Goal: Task Accomplishment & Management: Use online tool/utility

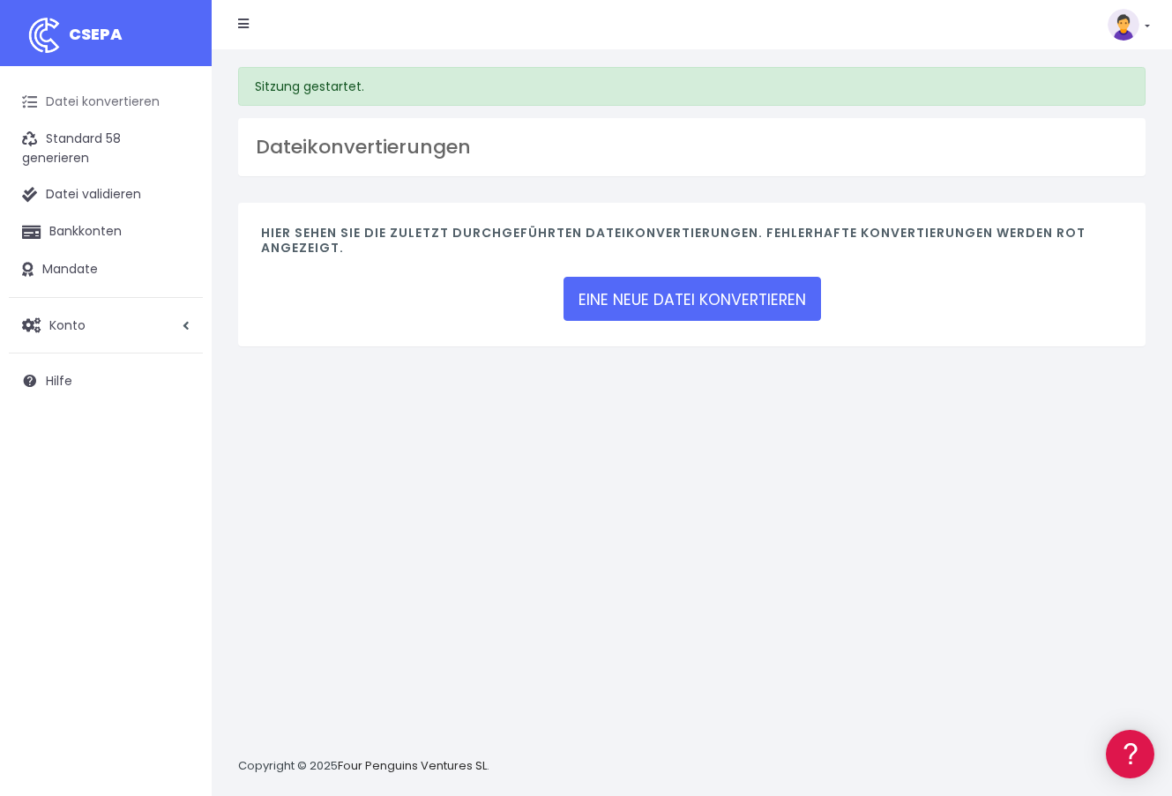
click at [107, 107] on font "Datei konvertieren" at bounding box center [103, 102] width 114 height 18
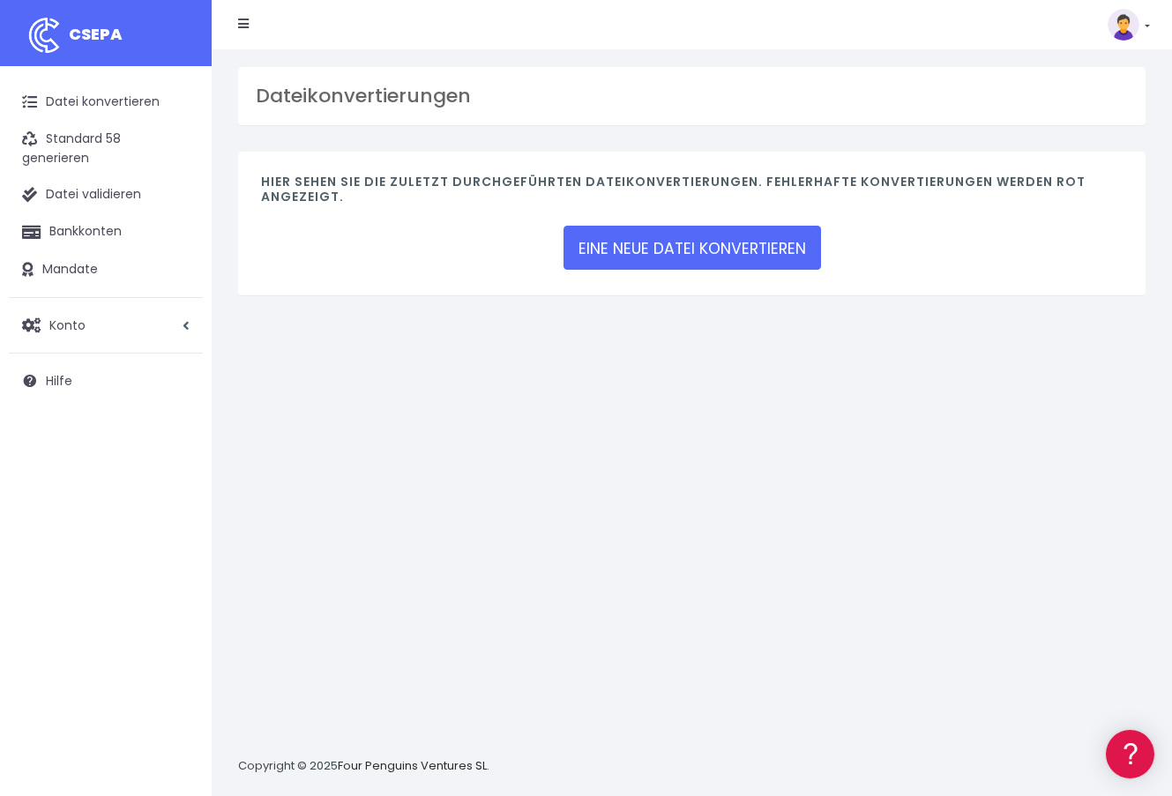
click at [1150, 34] on nav "CSEPA Abonnement Abrechnung API Hilfe Hinausgehen" at bounding box center [692, 24] width 960 height 49
click at [1133, 11] on img at bounding box center [1124, 25] width 32 height 32
click at [73, 324] on font "Konto" at bounding box center [67, 326] width 36 height 18
click at [73, 354] on link "Profile" at bounding box center [115, 369] width 175 height 32
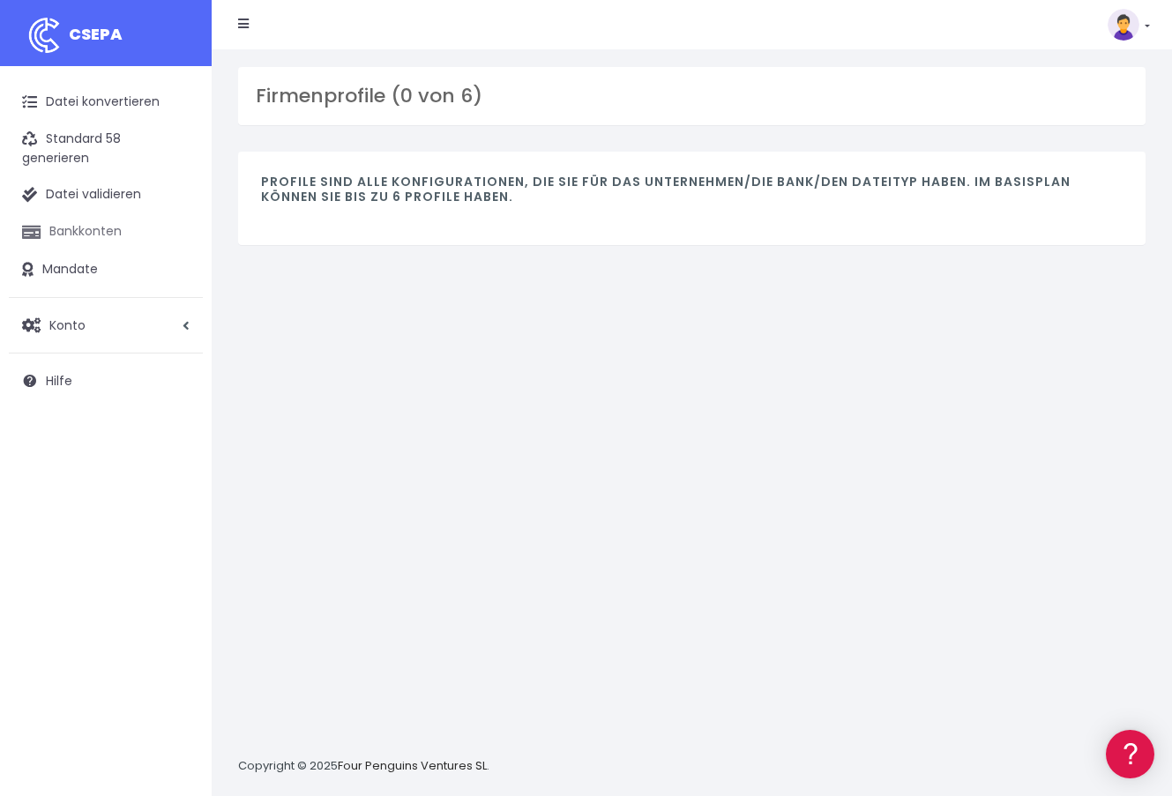
click at [72, 238] on font "Bankkonten" at bounding box center [85, 231] width 72 height 18
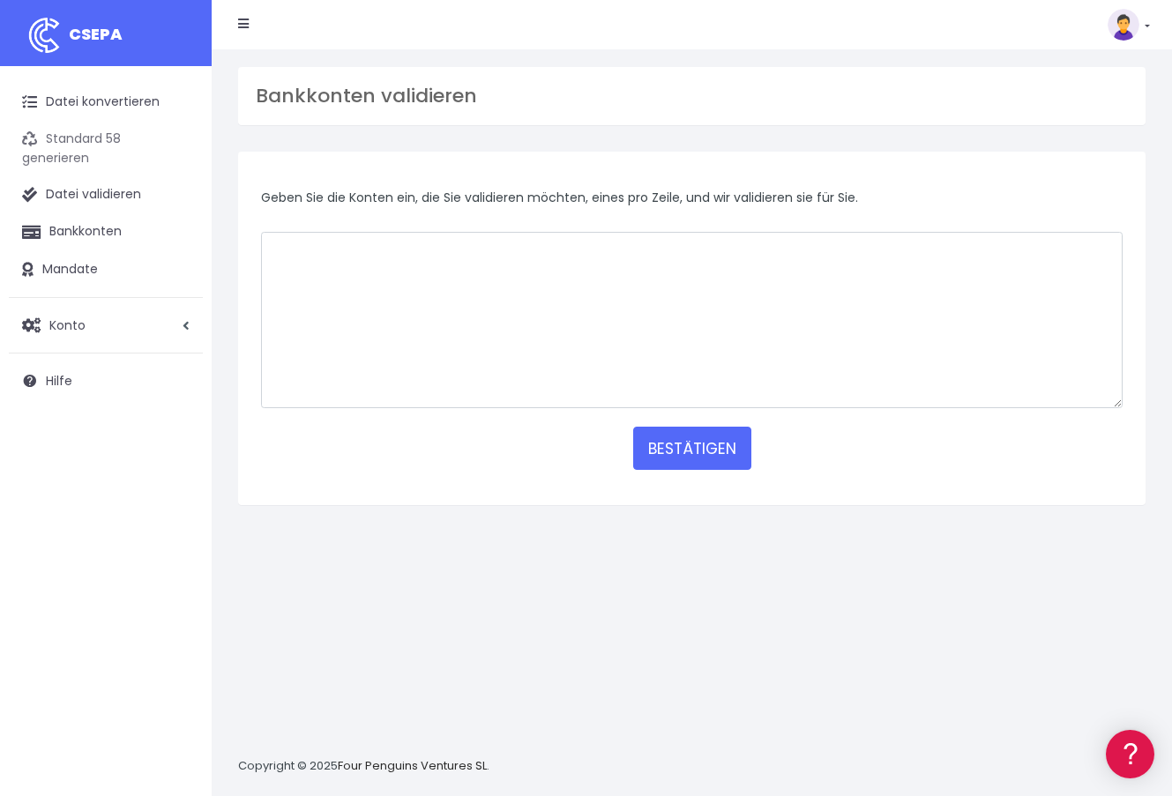
click at [105, 128] on link "Standard 58 generieren" at bounding box center [106, 149] width 194 height 56
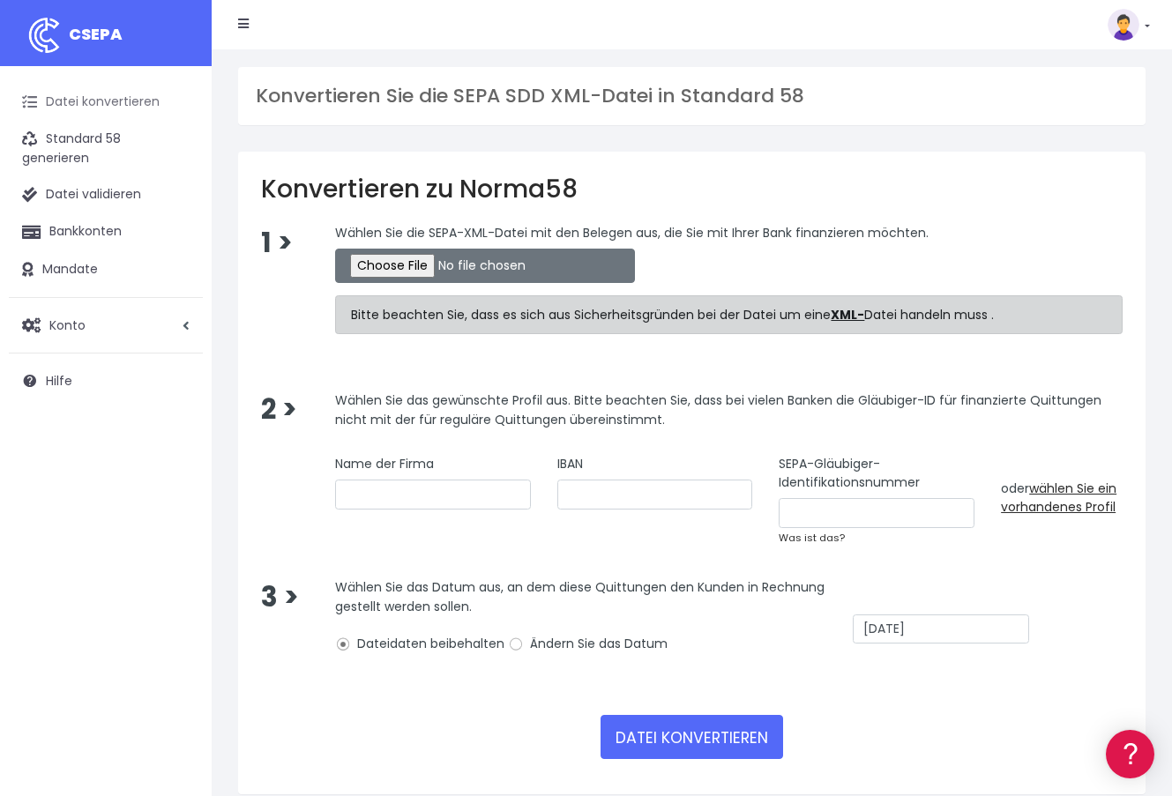
click at [116, 105] on font "Datei konvertieren" at bounding box center [103, 102] width 114 height 18
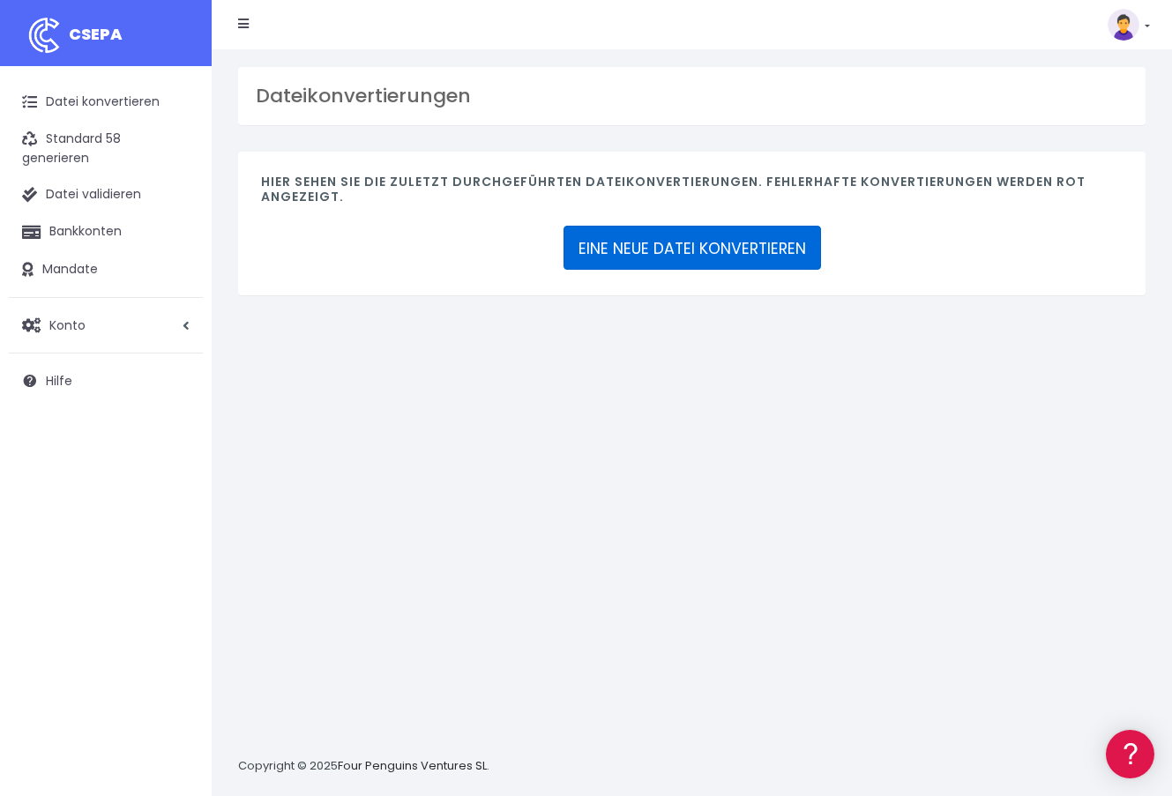
click at [697, 253] on font "EINE NEUE DATEI KONVERTIEREN" at bounding box center [692, 248] width 228 height 21
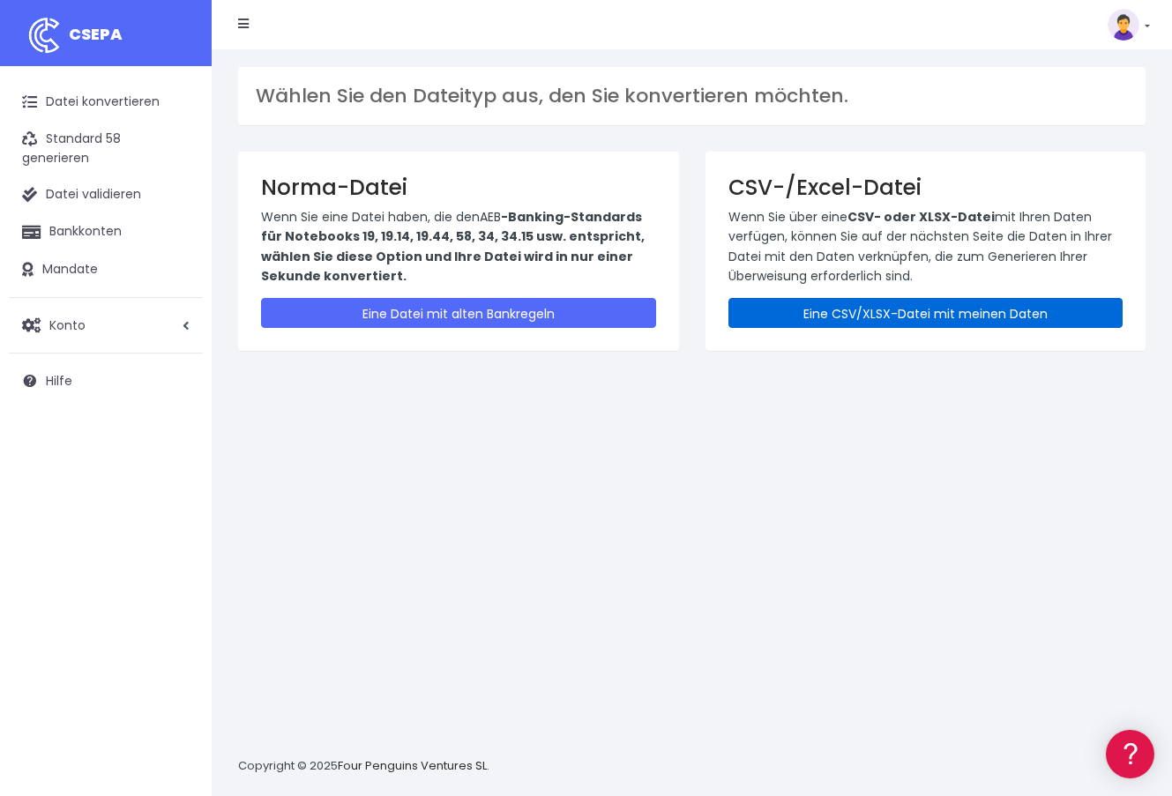
click at [887, 327] on link "Eine CSV/XLSX-Datei mit meinen Daten" at bounding box center [925, 313] width 395 height 30
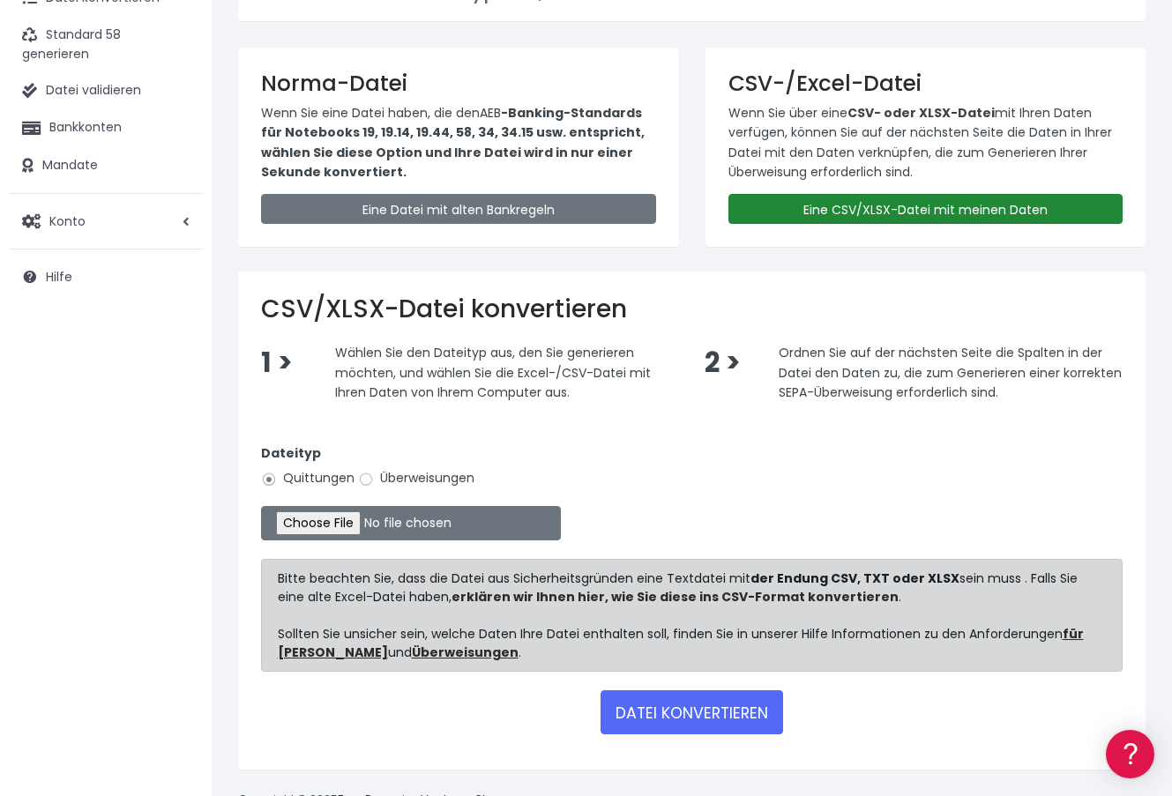
scroll to position [150, 0]
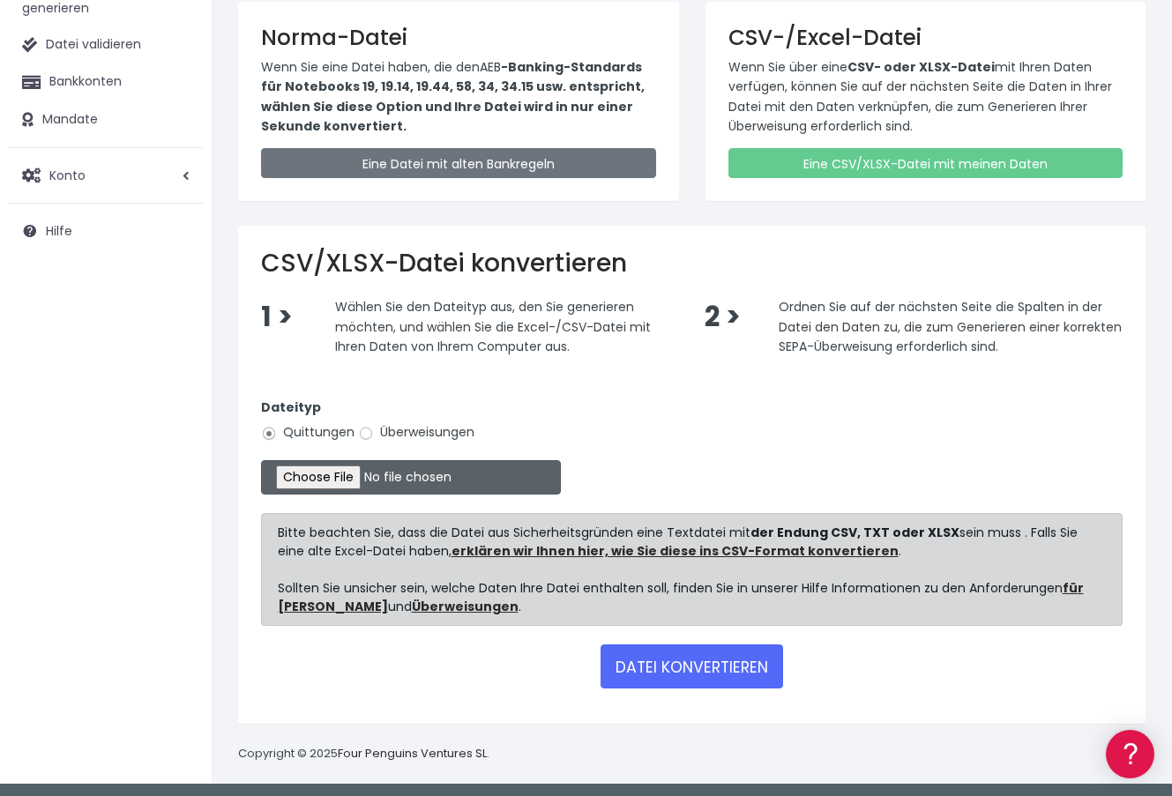
click at [343, 471] on input "file" at bounding box center [411, 477] width 300 height 34
type input "C:\fakepath\2508.csv"
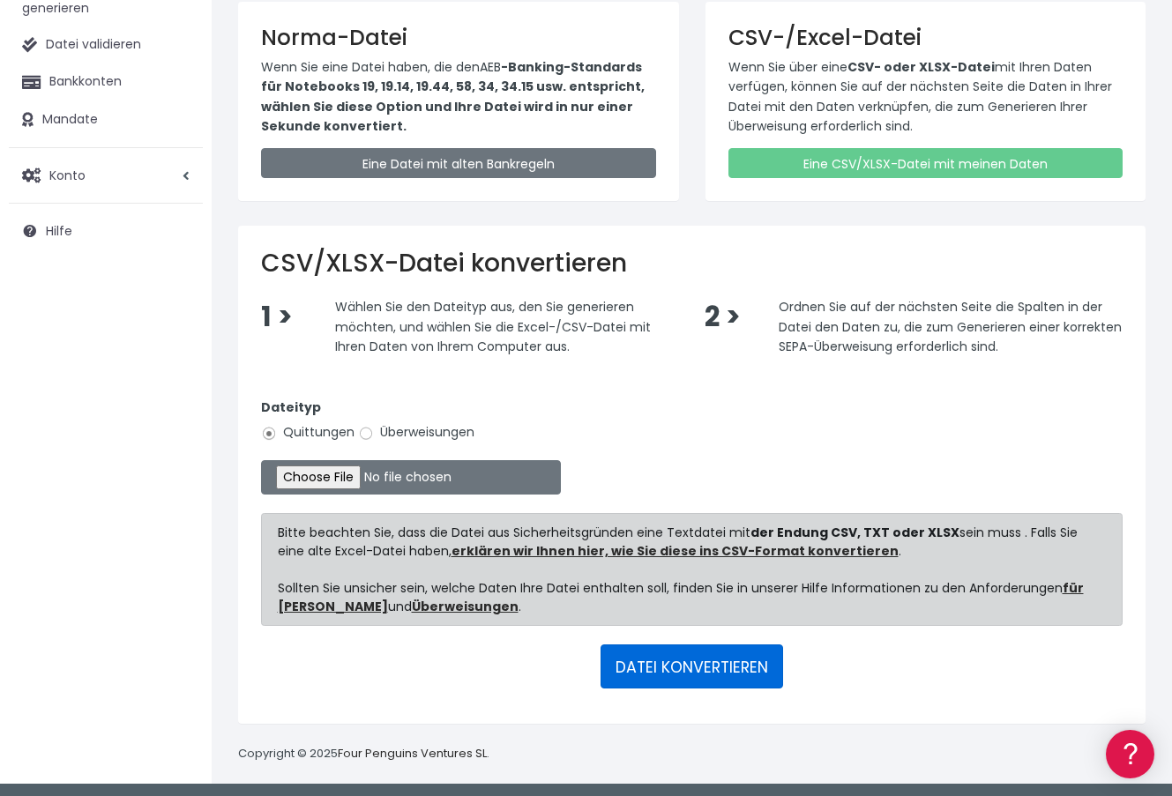
click at [684, 664] on font "DATEI KONVERTIEREN" at bounding box center [691, 667] width 153 height 21
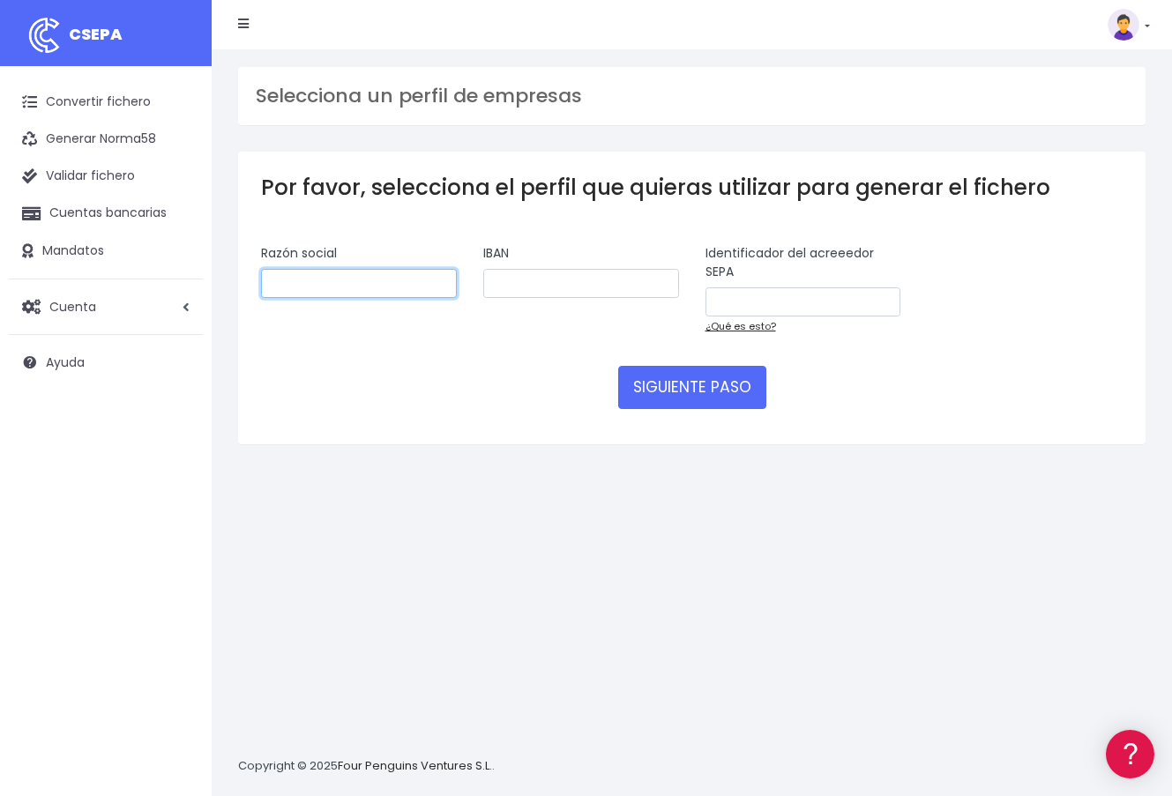
click at [364, 290] on input "text" at bounding box center [359, 284] width 196 height 30
click at [545, 191] on h3 "Por favor, selecciona el perfil que quieras utilizar para generar el fichero" at bounding box center [692, 188] width 862 height 26
click at [346, 283] on input "text" at bounding box center [359, 284] width 196 height 30
type input "PHI GmbH"
click at [586, 300] on div "IBAN" at bounding box center [581, 296] width 222 height 104
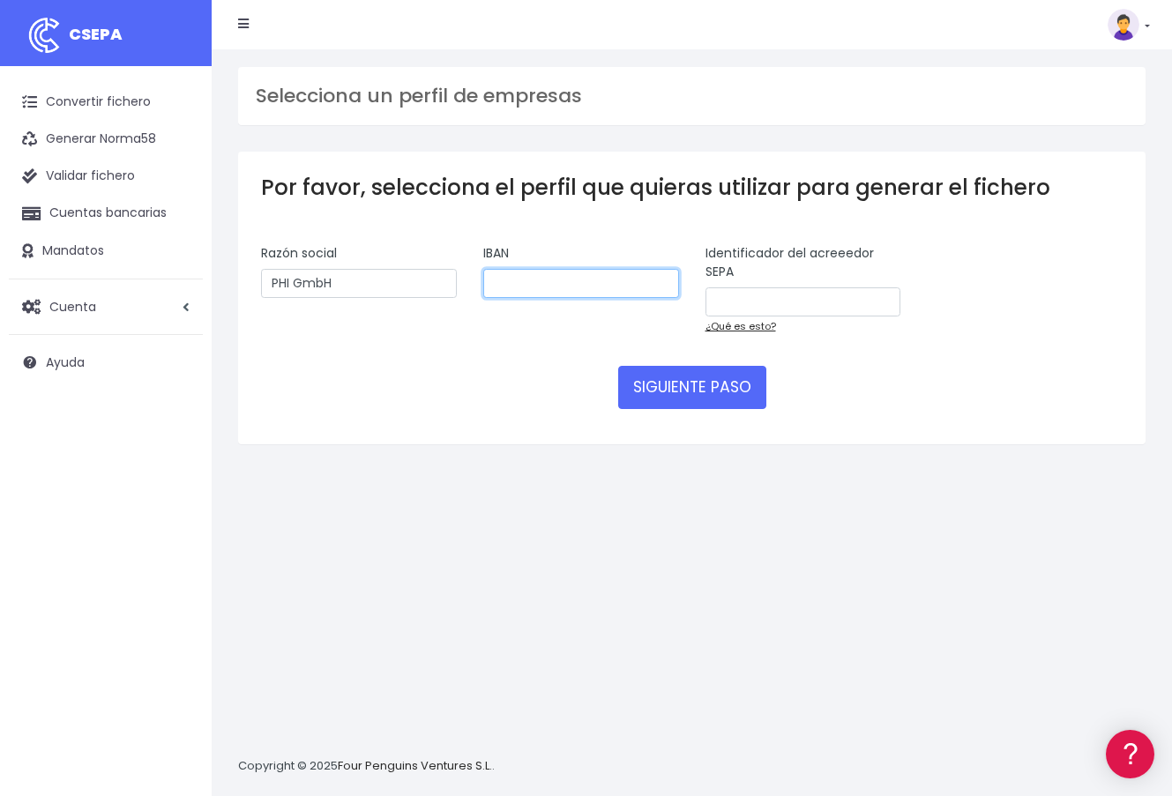
click at [588, 287] on input "text" at bounding box center [581, 284] width 196 height 30
paste input "DE88 4726 0121 8396 1130 00"
type input "DE88472601218396113000"
click at [793, 302] on input "text" at bounding box center [803, 302] width 196 height 30
paste input "DE14ZZZ00002789825"
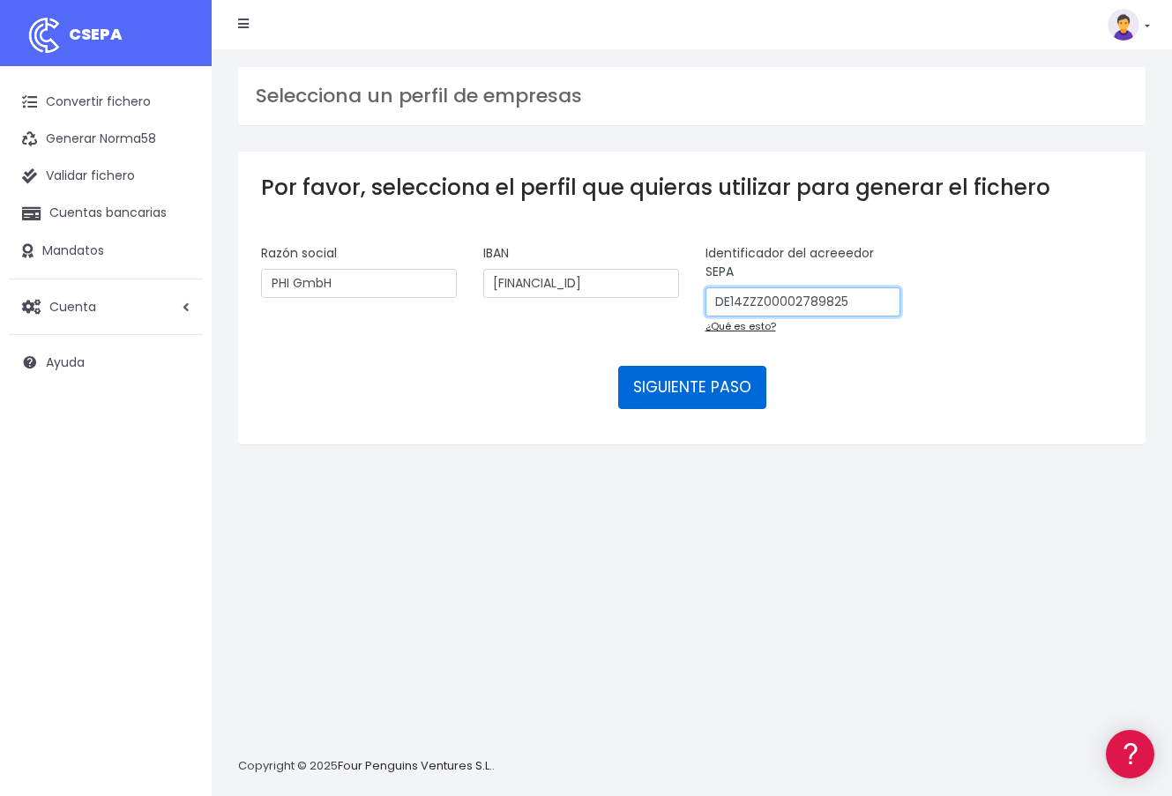
type input "DE14ZZZ00002789825"
click at [713, 398] on button "SIGUIENTE PASO" at bounding box center [692, 387] width 148 height 42
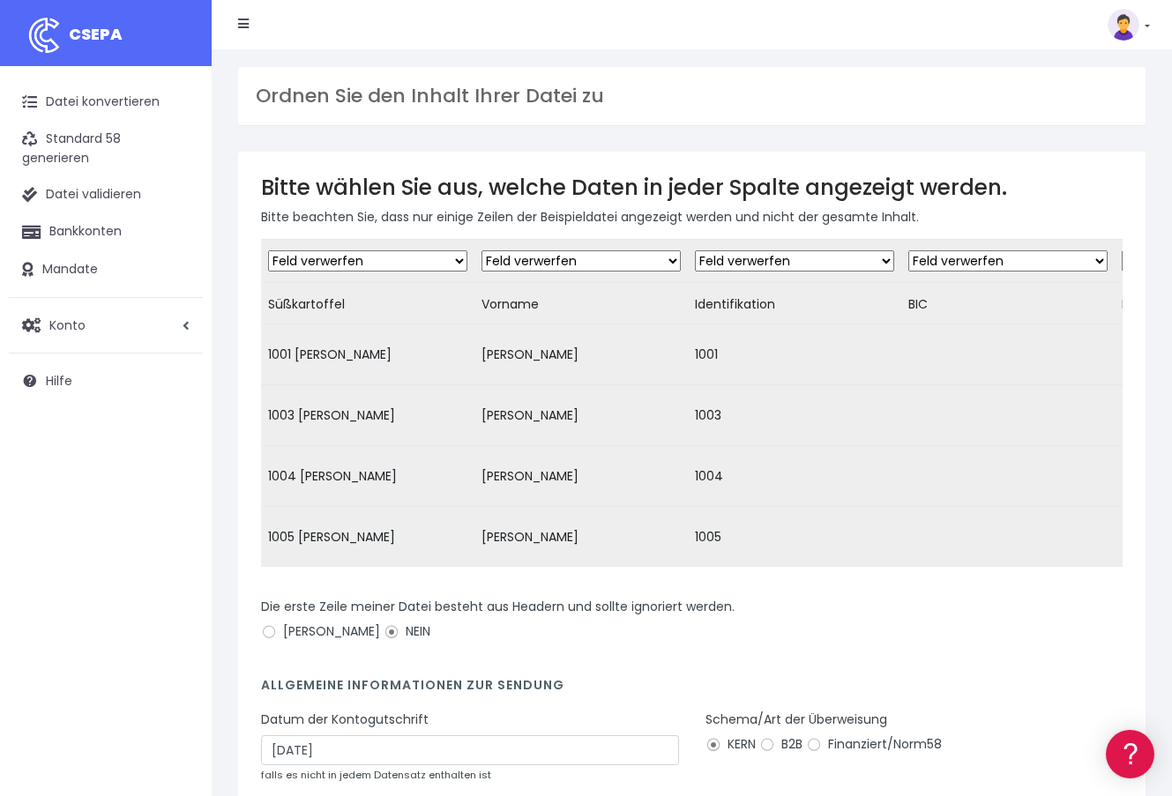
click at [722, 119] on div "Ordnen Sie den Inhalt Ihrer Datei zu" at bounding box center [691, 96] width 907 height 58
click at [429, 258] on select "Feld verwerfen Kunde: Name Kunde: DNI Kunde: E-Mail Kunde: Adresse Kunde: Refer…" at bounding box center [367, 260] width 199 height 21
select select "debtor"
click at [268, 250] on select "Feld verwerfen Kunde: Name Kunde: DNI Kunde: E-Mail Kunde: Adresse Kunde: Refer…" at bounding box center [367, 260] width 199 height 21
click at [556, 265] on select "Feld verwerfen Kunde: Name Kunde: DNI Kunde: E-Mail Kunde: Adresse Kunde: Refer…" at bounding box center [580, 260] width 199 height 21
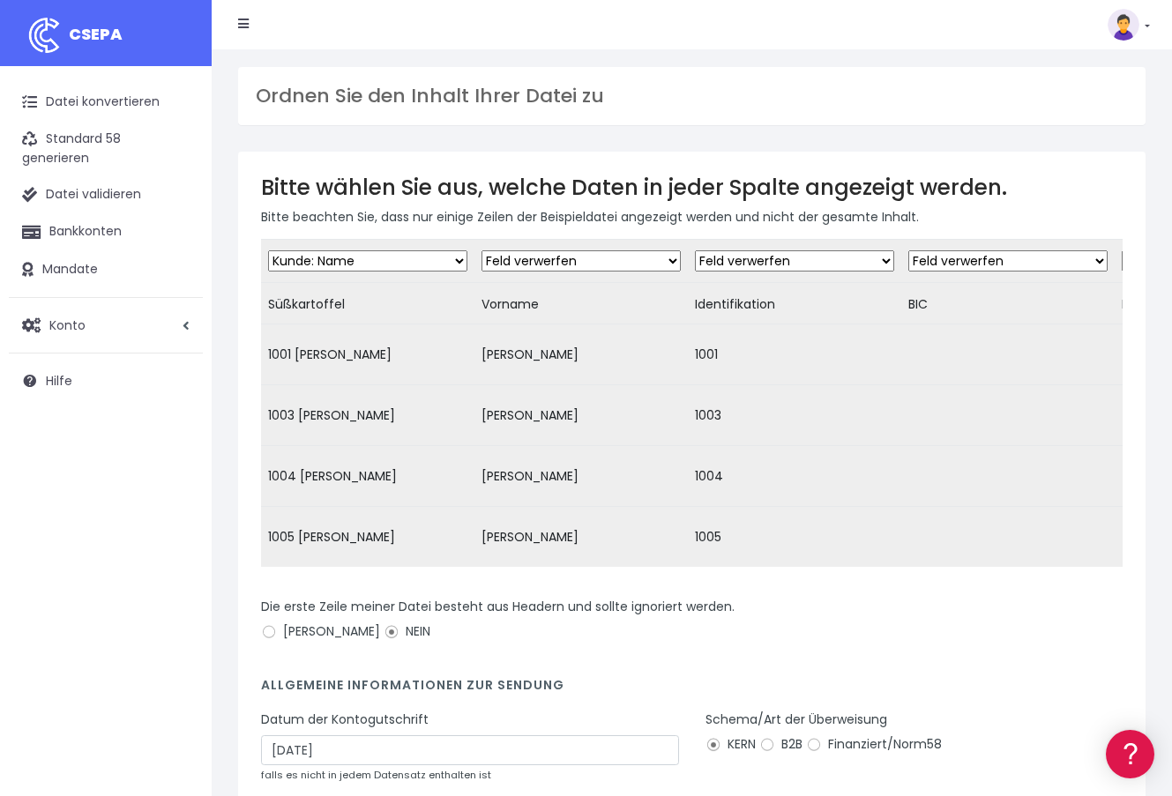
click at [750, 265] on select "Feld verwerfen Kunde: Name Kunde: DNI Kunde: E-Mail Kunde: Adresse Kunde: Refer…" at bounding box center [794, 260] width 199 height 21
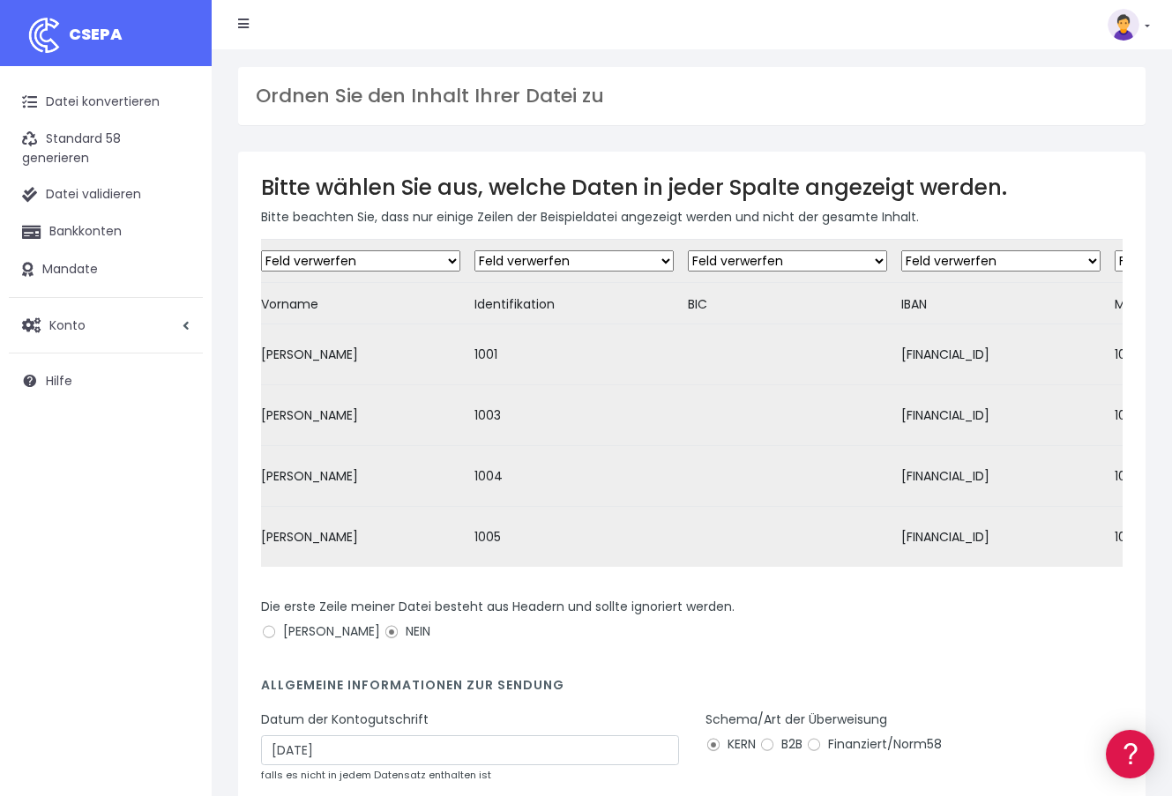
scroll to position [0, 265]
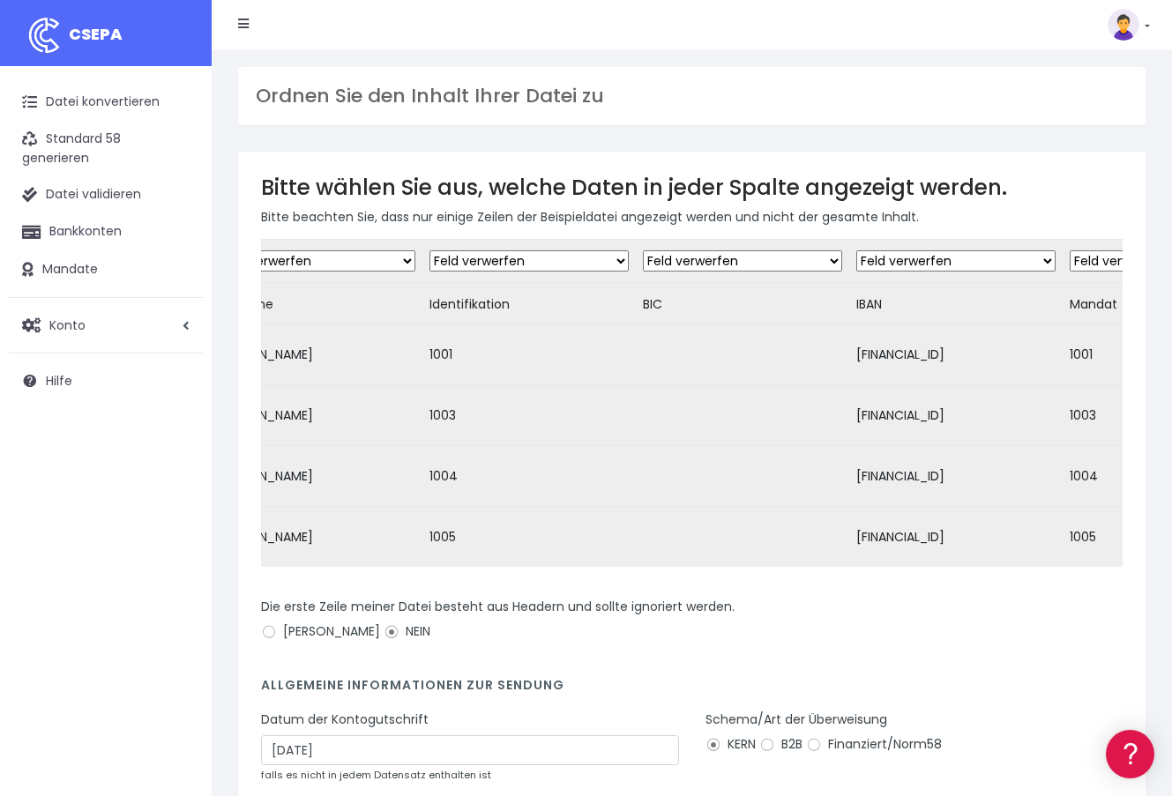
click at [898, 263] on select "Feld verwerfen Kunde: Name Kunde: DNI Kunde: E-Mail Kunde: Adresse Kunde: Refer…" at bounding box center [955, 260] width 199 height 21
select select "iban"
click at [856, 250] on select "Feld verwerfen Kunde: Name Kunde: DNI Kunde: E-Mail Kunde: Adresse Kunde: Refer…" at bounding box center [955, 260] width 199 height 21
click at [535, 261] on select "Feld verwerfen Kunde: Name Kunde: DNI Kunde: E-Mail Kunde: Adresse Kunde: Refer…" at bounding box center [528, 260] width 199 height 21
select select "customer_reference"
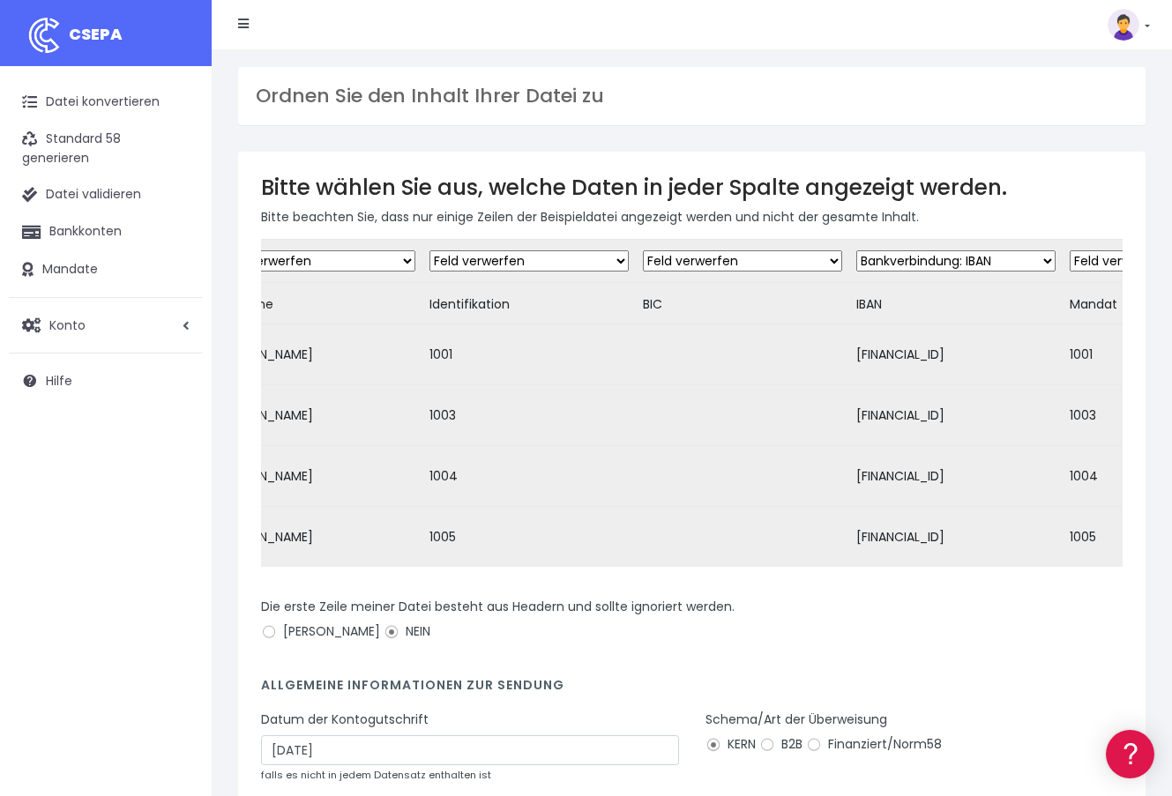
click at [429, 250] on select "Feld verwerfen Kunde: Name Kunde: DNI Kunde: E-Mail Kunde: Adresse Kunde: Refer…" at bounding box center [528, 260] width 199 height 21
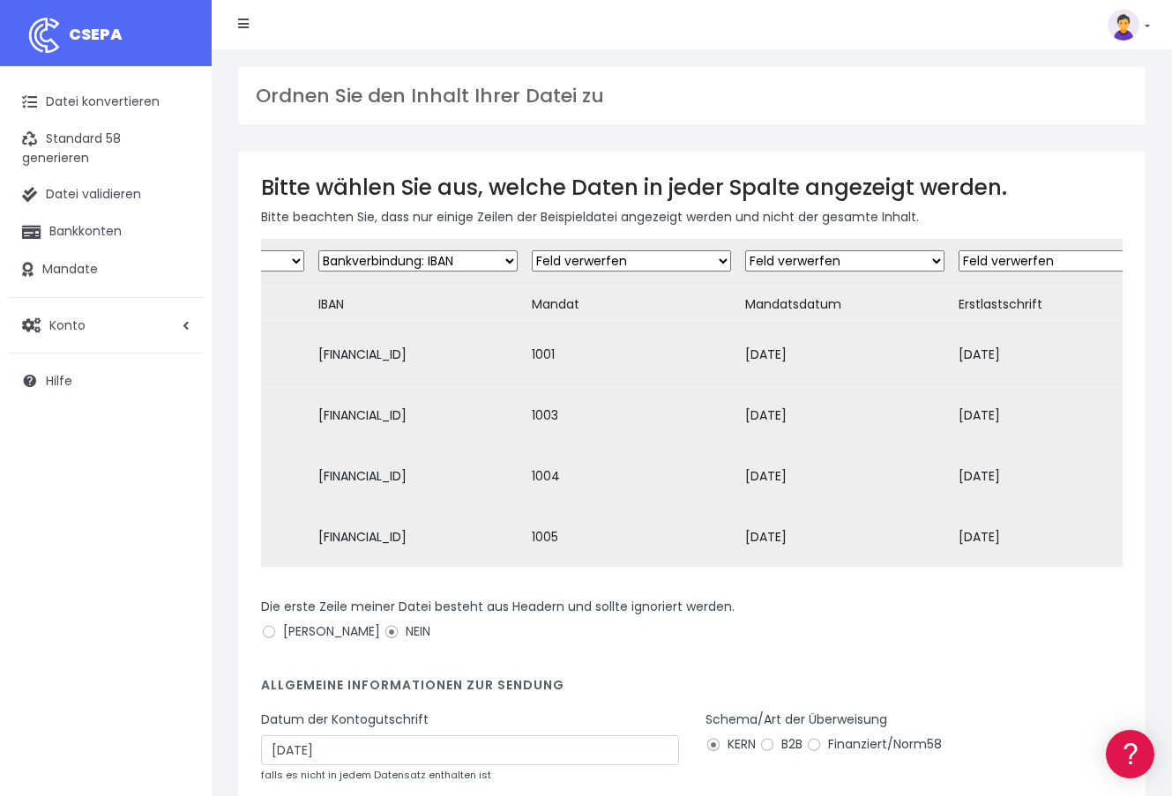
scroll to position [0, 827]
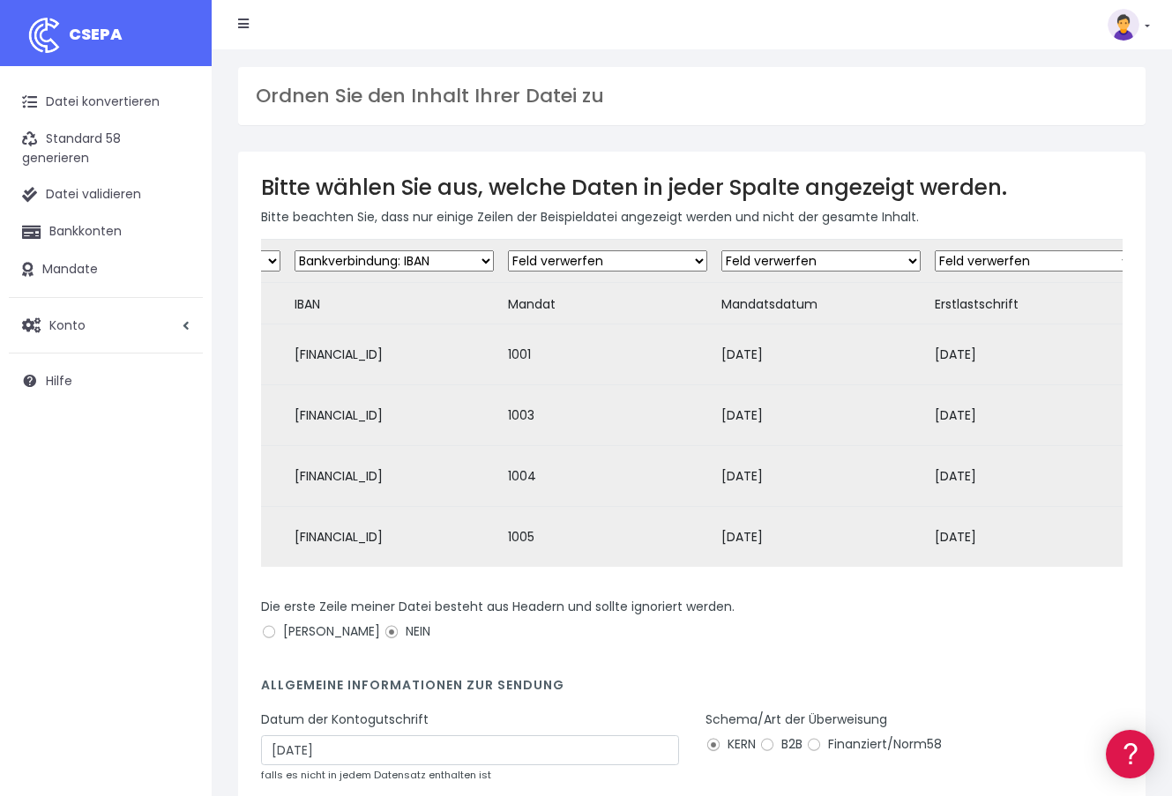
click at [761, 266] on select "Feld verwerfen Kunde: Name Kunde: DNI Kunde: E-Mail Kunde: Adresse Kunde: Refer…" at bounding box center [820, 260] width 199 height 21
select select "mandate_reference"
click at [721, 250] on select "Feld verwerfen Kunde: Name Kunde: DNI Kunde: E-Mail Kunde: Adresse Kunde: Refer…" at bounding box center [820, 260] width 199 height 21
click at [1002, 257] on select "Feld verwerfen Kunde: Name Kunde: DNI Kunde: E-Mail Kunde: Adresse Kunde: Refer…" at bounding box center [1034, 260] width 199 height 21
select select "mandate_signed_at"
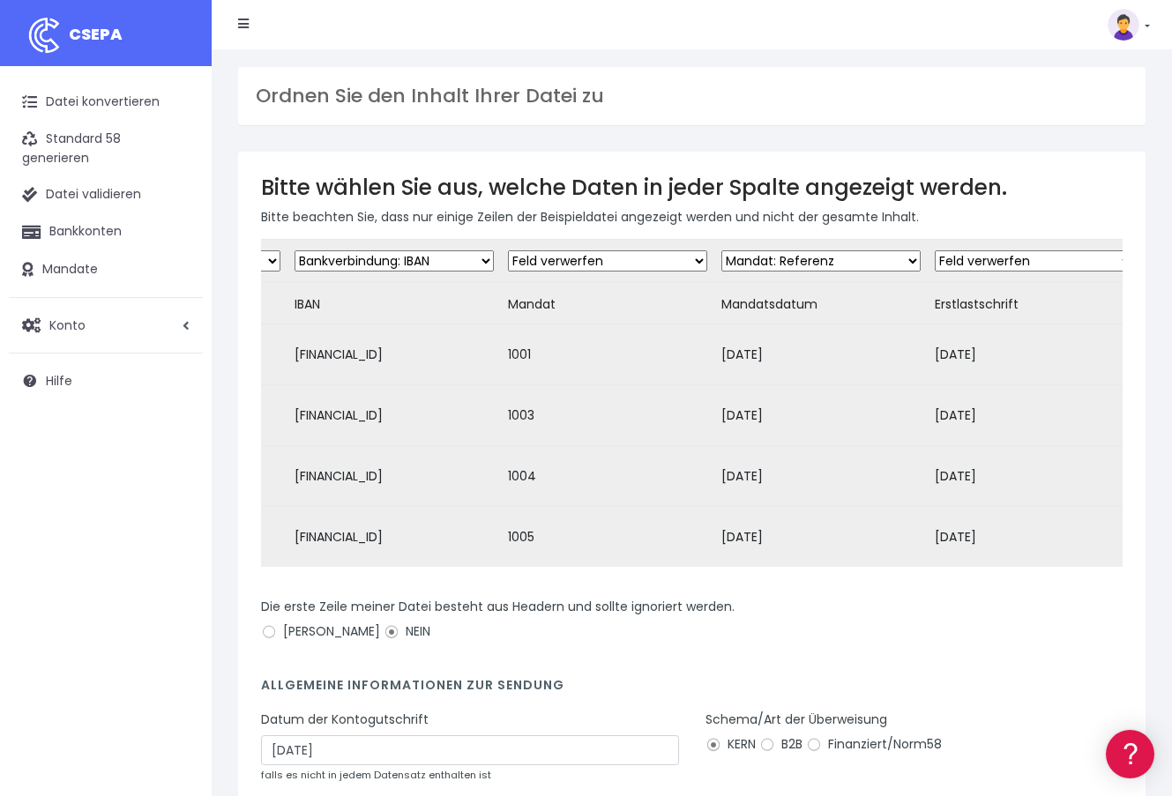
click at [935, 250] on select "Feld verwerfen Kunde: Name Kunde: DNI Kunde: E-Mail Kunde: Adresse Kunde: Refer…" at bounding box center [1034, 260] width 199 height 21
click at [650, 266] on select "Feld verwerfen Kunde: Name Kunde: DNI Kunde: E-Mail Kunde: Adresse Kunde: Refer…" at bounding box center [607, 260] width 199 height 21
select select "mandate_reference"
click at [508, 250] on select "Feld verwerfen Kunde: Name Kunde: DNI Kunde: E-Mail Kunde: Adresse Kunde: Refer…" at bounding box center [607, 260] width 199 height 21
click at [832, 250] on select "Feld verwerfen Kunde: Name Kunde: DNI Kunde: E-Mail Kunde: Adresse Kunde: Refer…" at bounding box center [820, 260] width 199 height 21
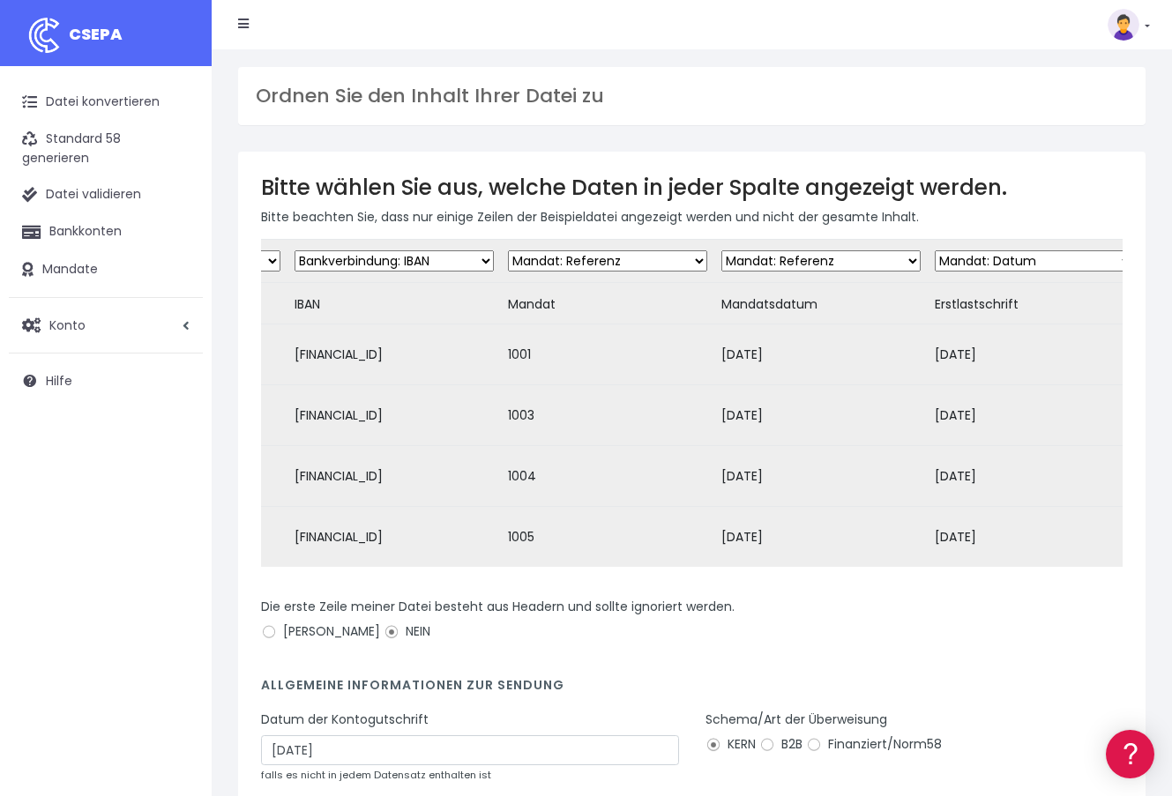
select select "mandate_signed_at"
click at [721, 250] on select "Feld verwerfen Kunde: Name Kunde: DNI Kunde: E-Mail Kunde: Adresse Kunde: Refer…" at bounding box center [820, 260] width 199 height 21
click at [1011, 265] on select "Feld verwerfen Kunde: Name Kunde: DNI Kunde: E-Mail Kunde: Adresse Kunde: Refer…" at bounding box center [1034, 260] width 199 height 21
click at [979, 256] on select "Feld verwerfen Kunde: Name Kunde: DNI Kunde: E-Mail Kunde: Adresse Kunde: Refer…" at bounding box center [1034, 260] width 199 height 21
select select "dismiss"
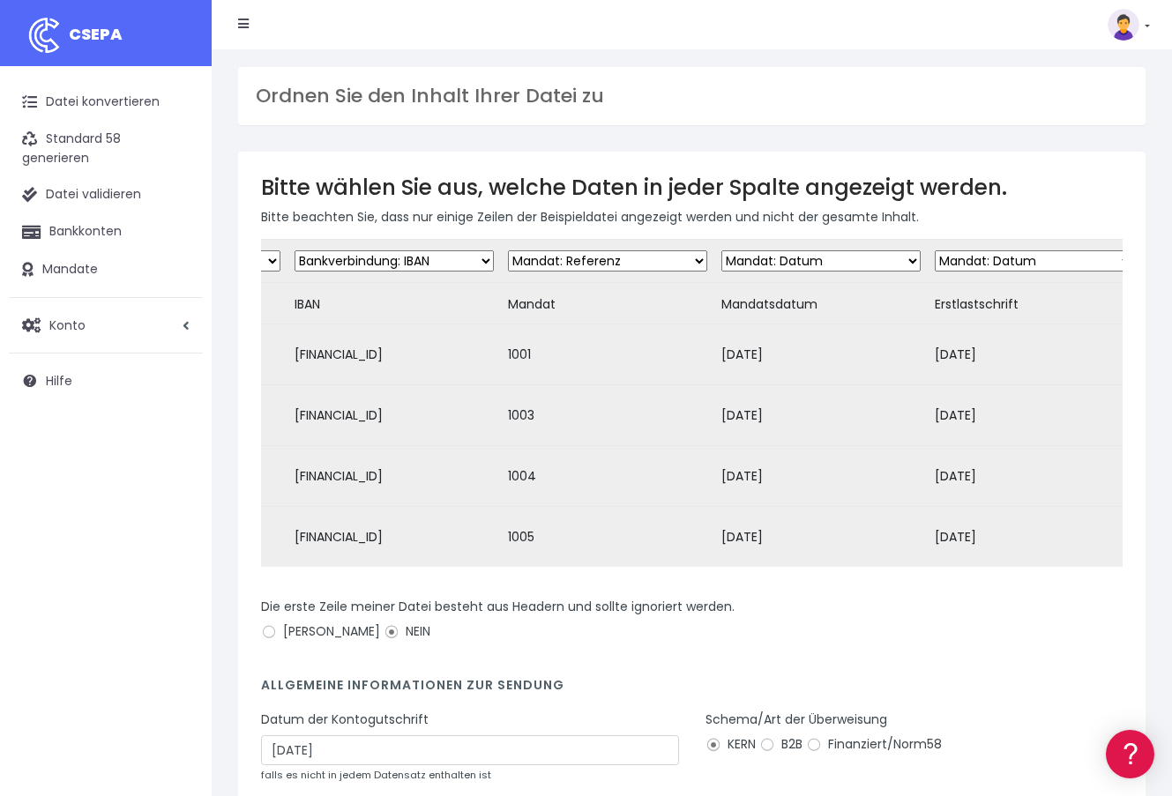
click at [935, 250] on select "Feld verwerfen Kunde: Name Kunde: DNI Kunde: E-Mail Kunde: Adresse Kunde: Refer…" at bounding box center [1034, 260] width 199 height 21
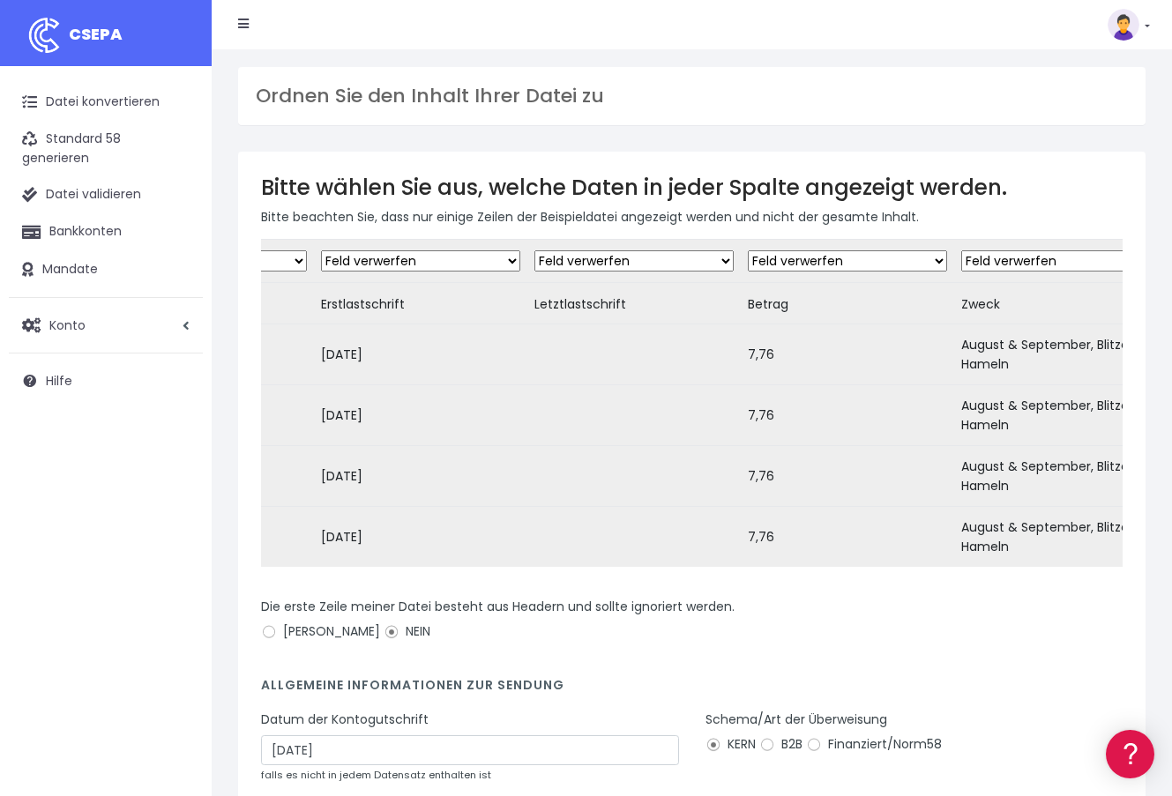
scroll to position [0, 1471]
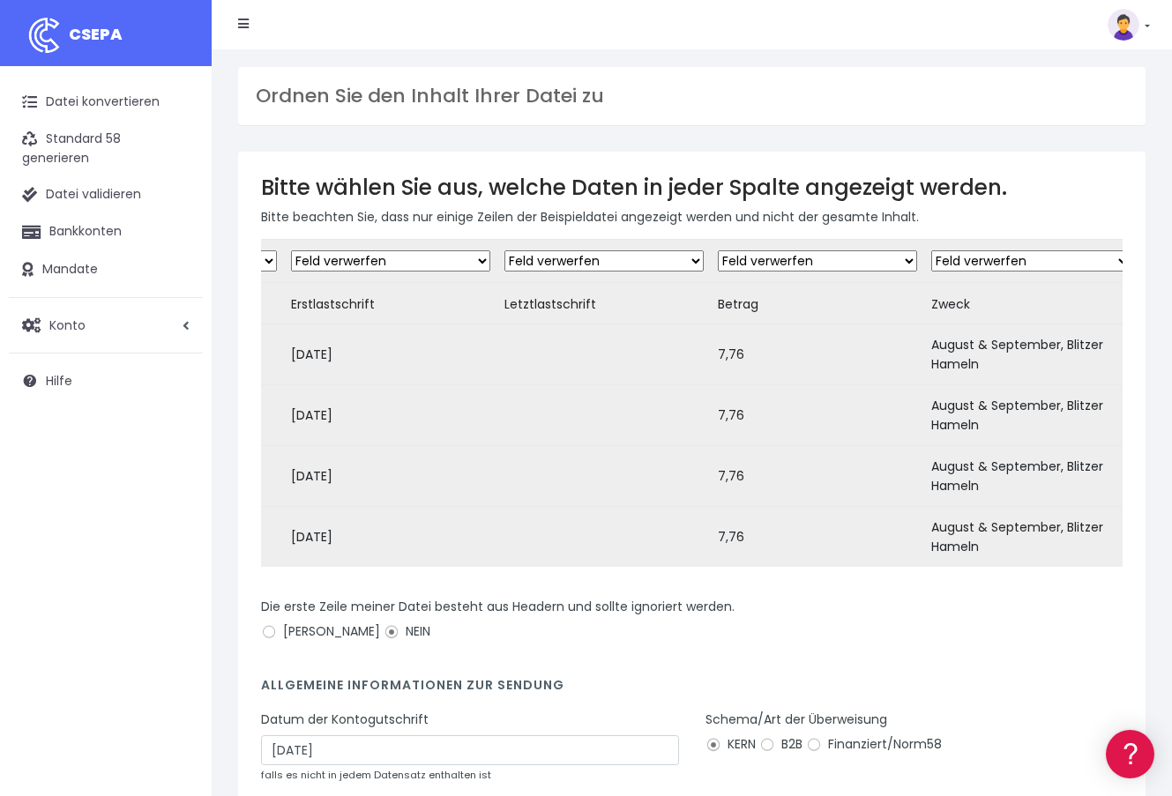
click at [815, 257] on select "Feld verwerfen Kunde: Name Kunde: DNI Kunde: E-Mail Kunde: Adresse Kunde: Refer…" at bounding box center [817, 260] width 199 height 21
click at [718, 250] on select "Feld verwerfen Kunde: Name Kunde: DNI Kunde: E-Mail Kunde: Adresse Kunde: Refer…" at bounding box center [817, 260] width 199 height 21
click at [811, 264] on select "Feld verwerfen Kunde: Name Kunde: DNI Kunde: E-Mail Kunde: Adresse Kunde: Refer…" at bounding box center [817, 260] width 199 height 21
select select "amount"
click at [718, 250] on select "Feld verwerfen Kunde: Name Kunde: DNI Kunde: E-Mail Kunde: Adresse Kunde: Refer…" at bounding box center [817, 260] width 199 height 21
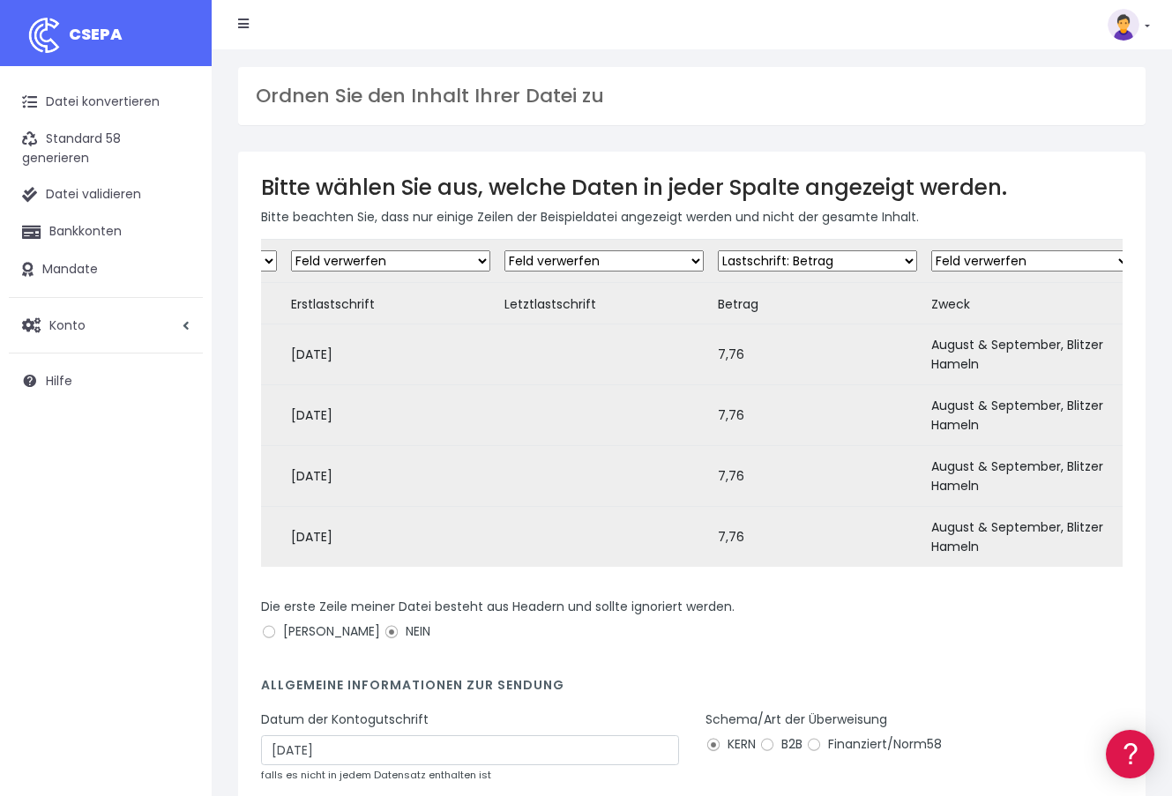
click at [988, 242] on td "Feld verwerfen Kunde: Name Kunde: DNI Kunde: E-Mail Kunde: Adresse Kunde: Refer…" at bounding box center [1030, 261] width 213 height 43
click at [988, 254] on select "Feld verwerfen Kunde: Name Kunde: DNI Kunde: E-Mail Kunde: Adresse Kunde: Refer…" at bounding box center [1030, 260] width 199 height 21
select select "reference"
click at [931, 250] on select "Feld verwerfen Kunde: Name Kunde: DNI Kunde: E-Mail Kunde: Adresse Kunde: Refer…" at bounding box center [1030, 260] width 199 height 21
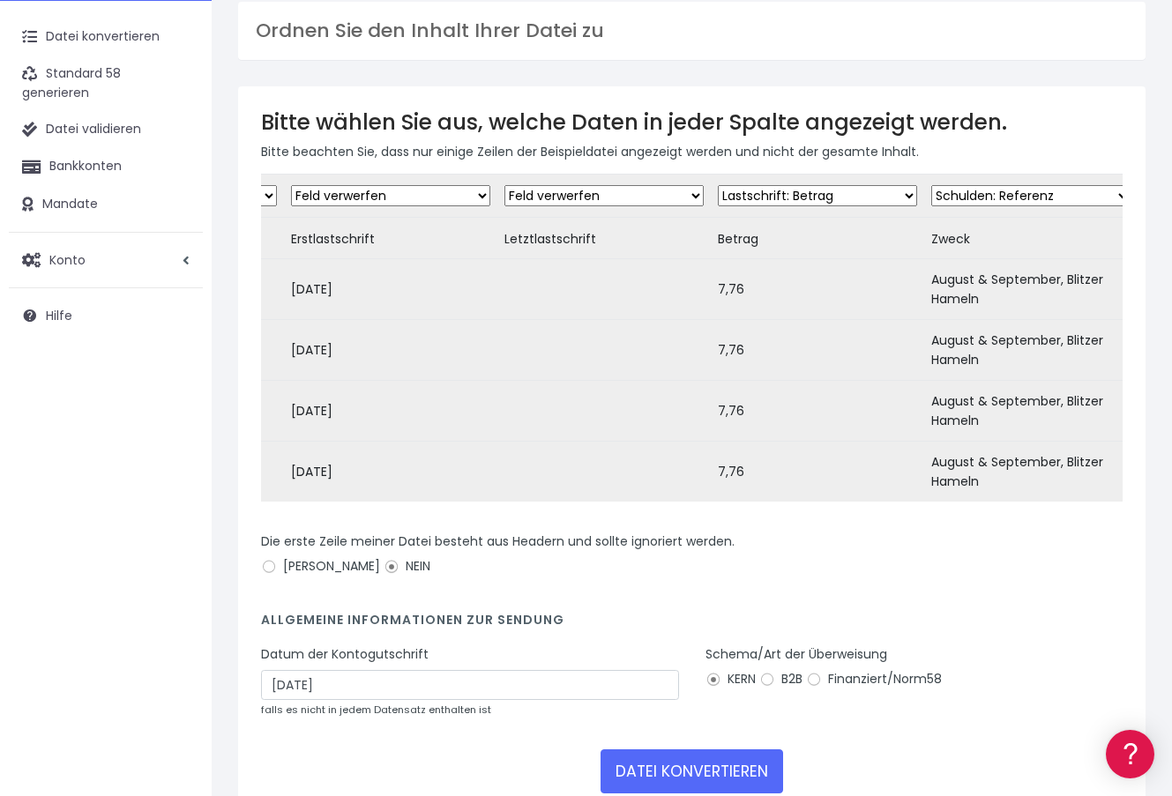
scroll to position [69, 0]
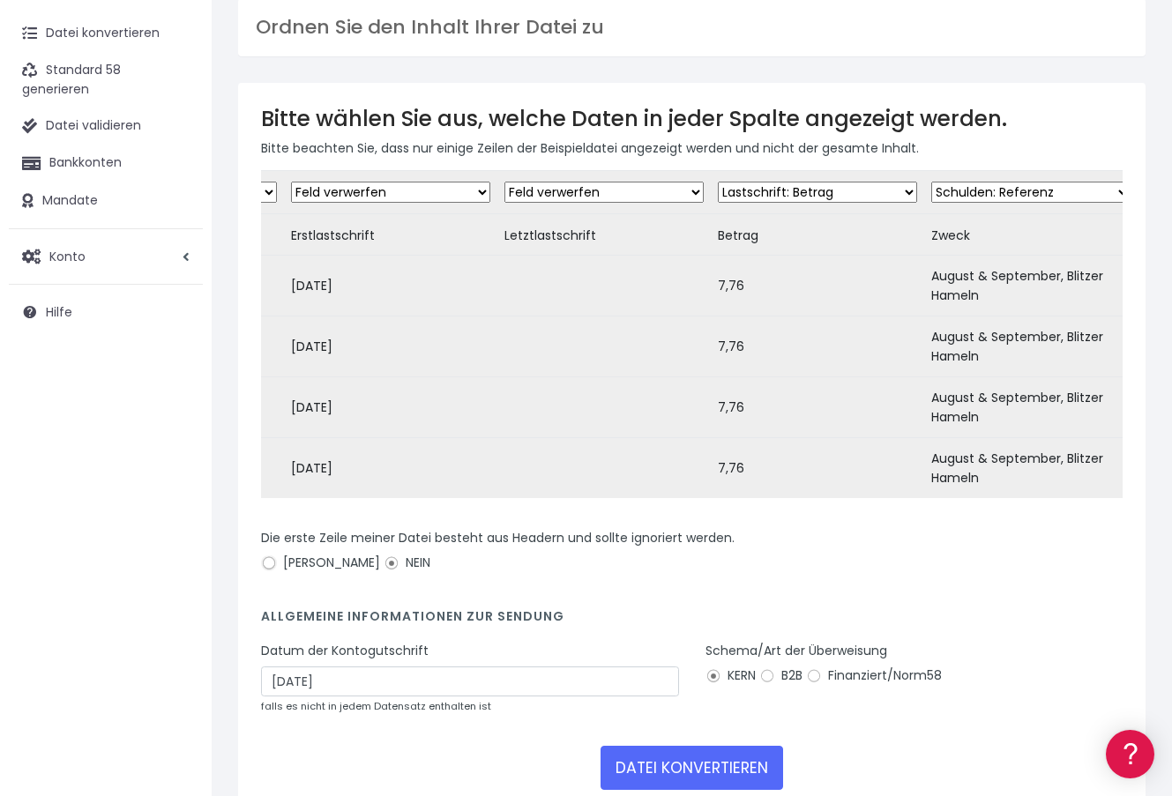
click at [271, 559] on input "[PERSON_NAME]" at bounding box center [269, 564] width 16 height 16
radio input "true"
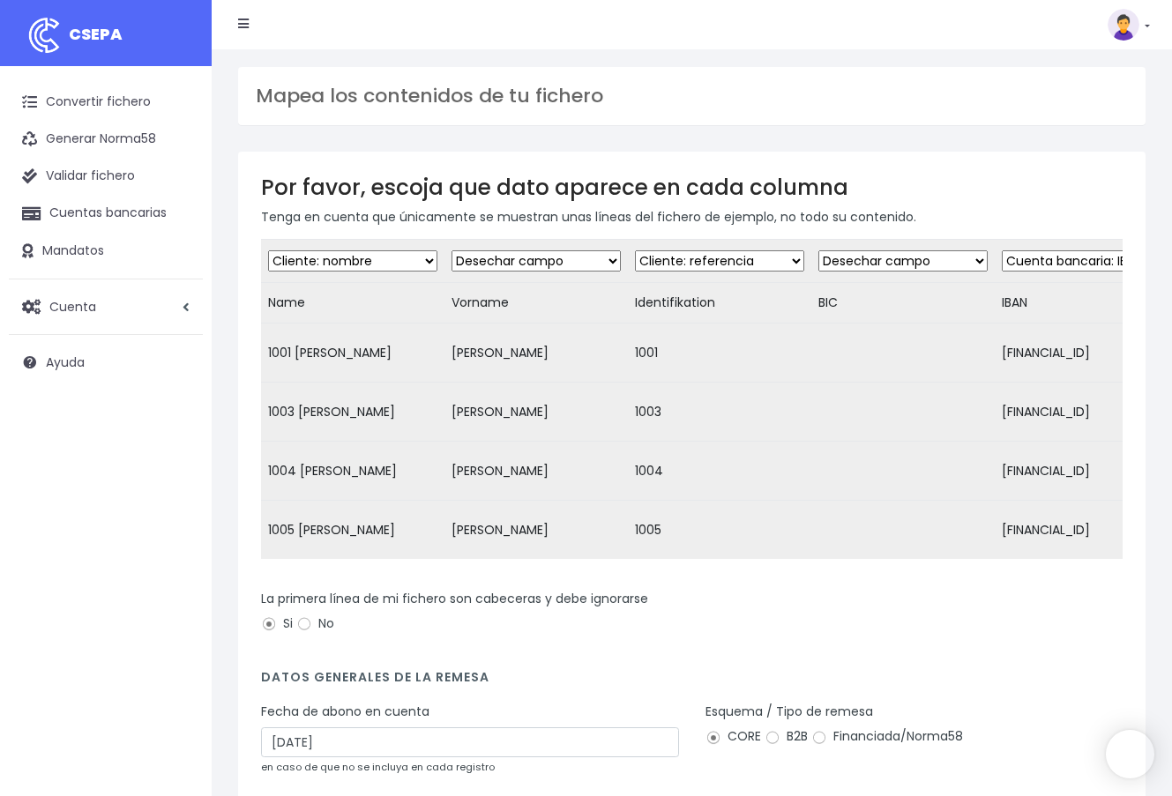
select select "debtor"
select select "customer_reference"
select select "iban"
select select "mandate_reference"
select select "mandate_signed_at"
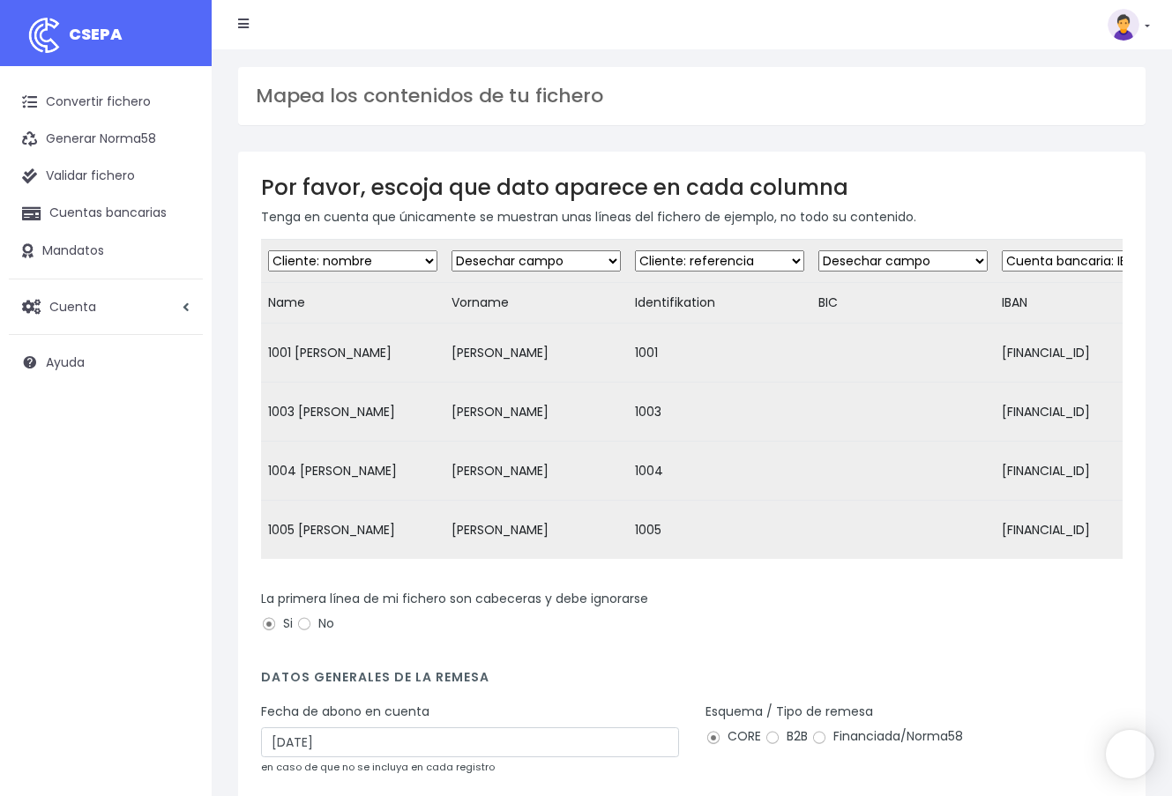
select select "amount"
select select "reference"
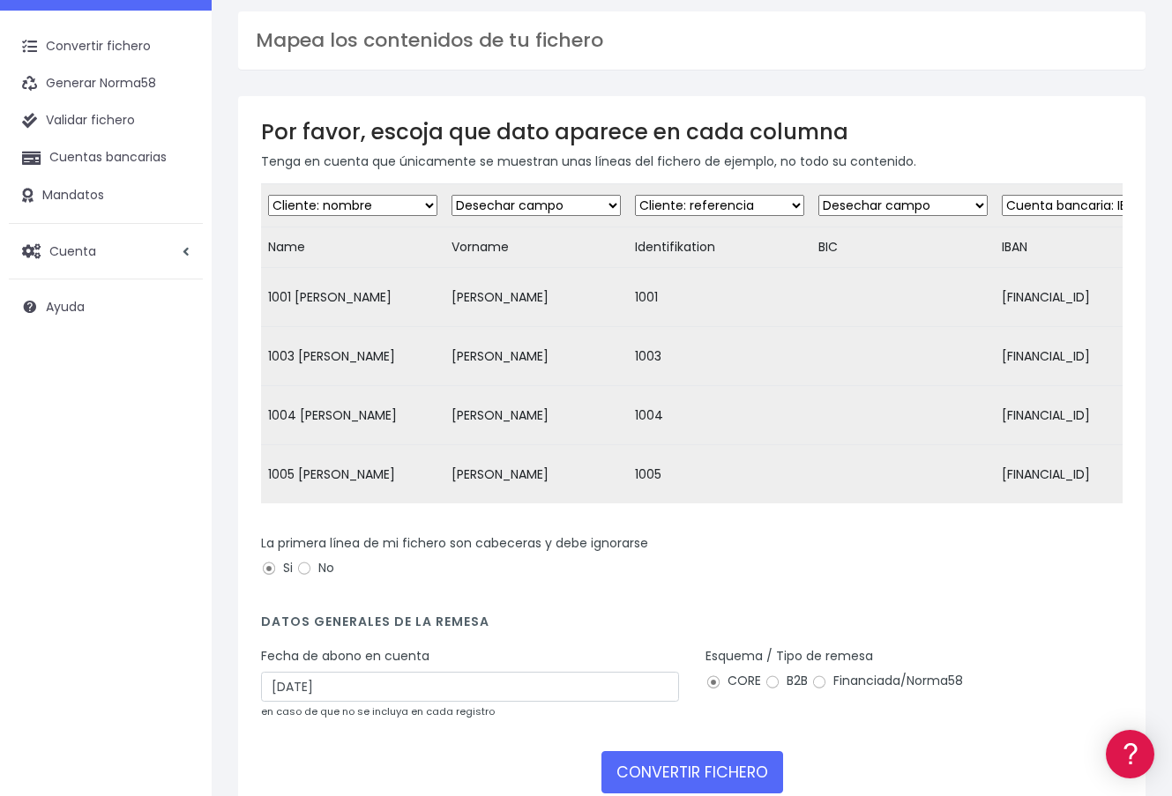
scroll to position [54, 0]
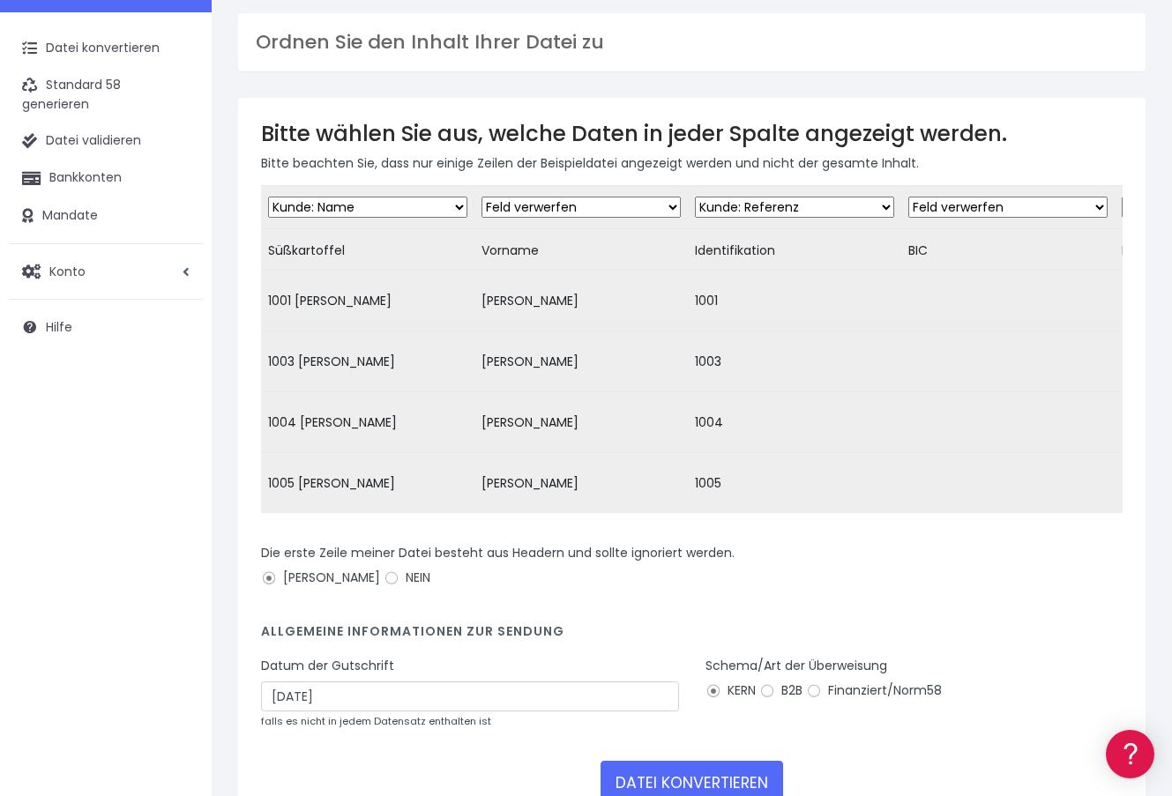
click at [844, 116] on div "Bitte wählen Sie aus, welche Daten in jeder Spalte angezeigt werden. Bitte beac…" at bounding box center [691, 469] width 907 height 742
click at [400, 208] on select "Feld verwerfen Kunde: Name Kunde: DNI Kunde: E-Mail Kunde: Adresse Kunde: Refer…" at bounding box center [367, 207] width 199 height 21
click at [268, 197] on select "Feld verwerfen Kunde: Name Kunde: DNI Kunde: E-Mail Kunde: Adresse Kunde: Refer…" at bounding box center [367, 207] width 199 height 21
click at [406, 205] on select "Feld verwerfen Kunde: Name Kunde: DNI Kunde: E-Mail Kunde: Adresse Kunde: Refer…" at bounding box center [367, 207] width 199 height 21
click at [268, 197] on select "Feld verwerfen Kunde: Name Kunde: DNI Kunde: E-Mail Kunde: Adresse Kunde: Refer…" at bounding box center [367, 207] width 199 height 21
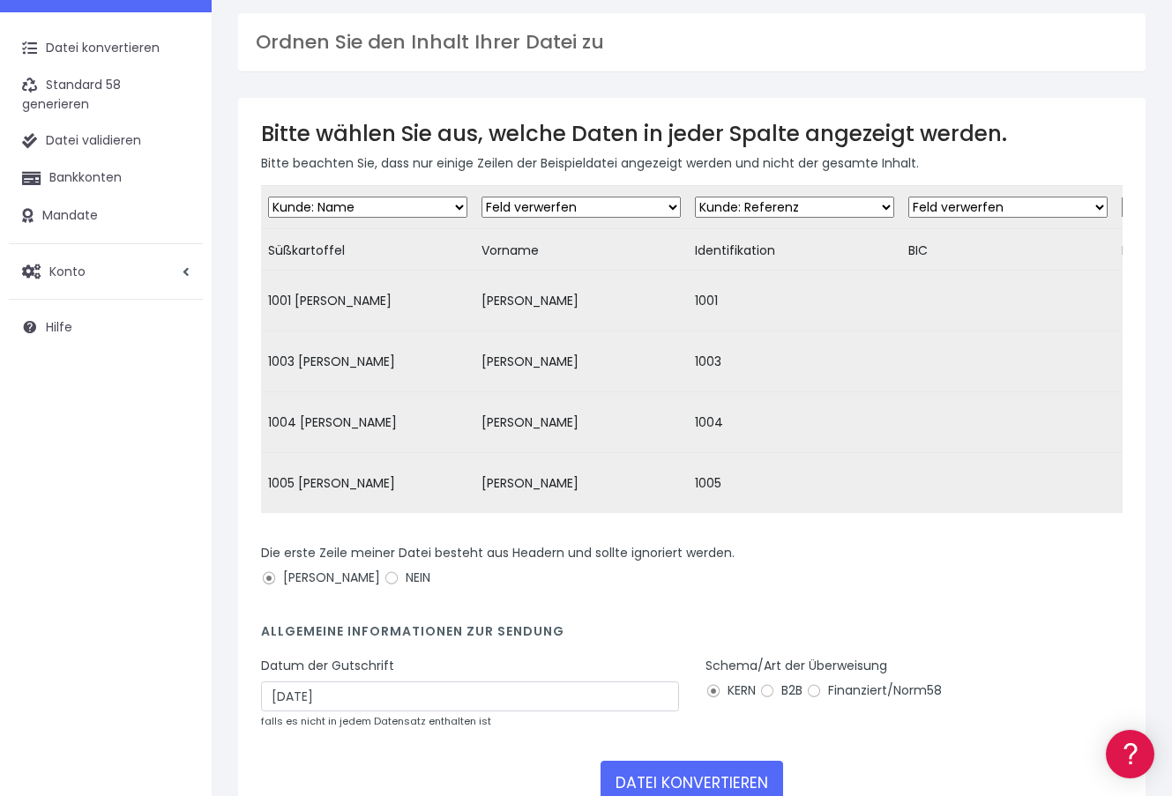
click at [553, 220] on td "Feld verwerfen Kunde: Name Kunde: DNI Kunde: E-Mail Kunde: Adresse Kunde: Refer…" at bounding box center [580, 207] width 213 height 43
click at [742, 205] on select "Feld verwerfen Kunde: Name Kunde: DNI Kunde: E-Mail Kunde: Adresse Kunde: Refer…" at bounding box center [794, 207] width 199 height 21
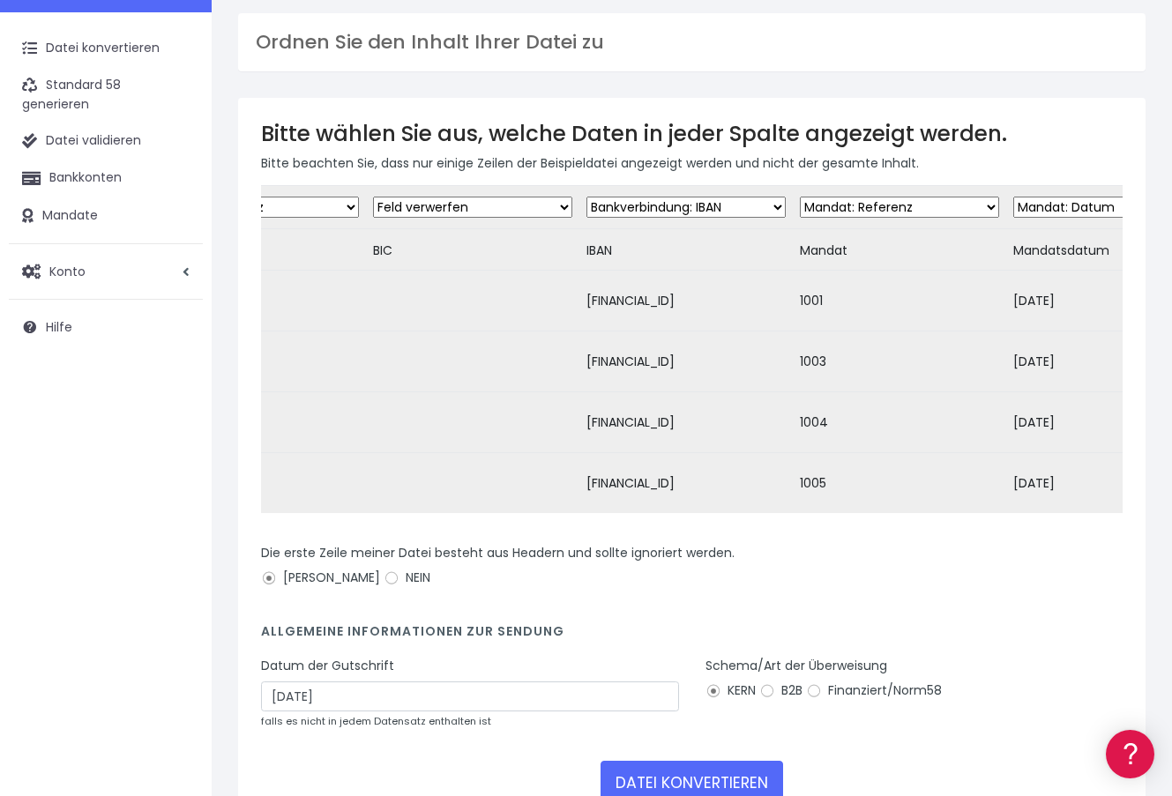
scroll to position [0, 604]
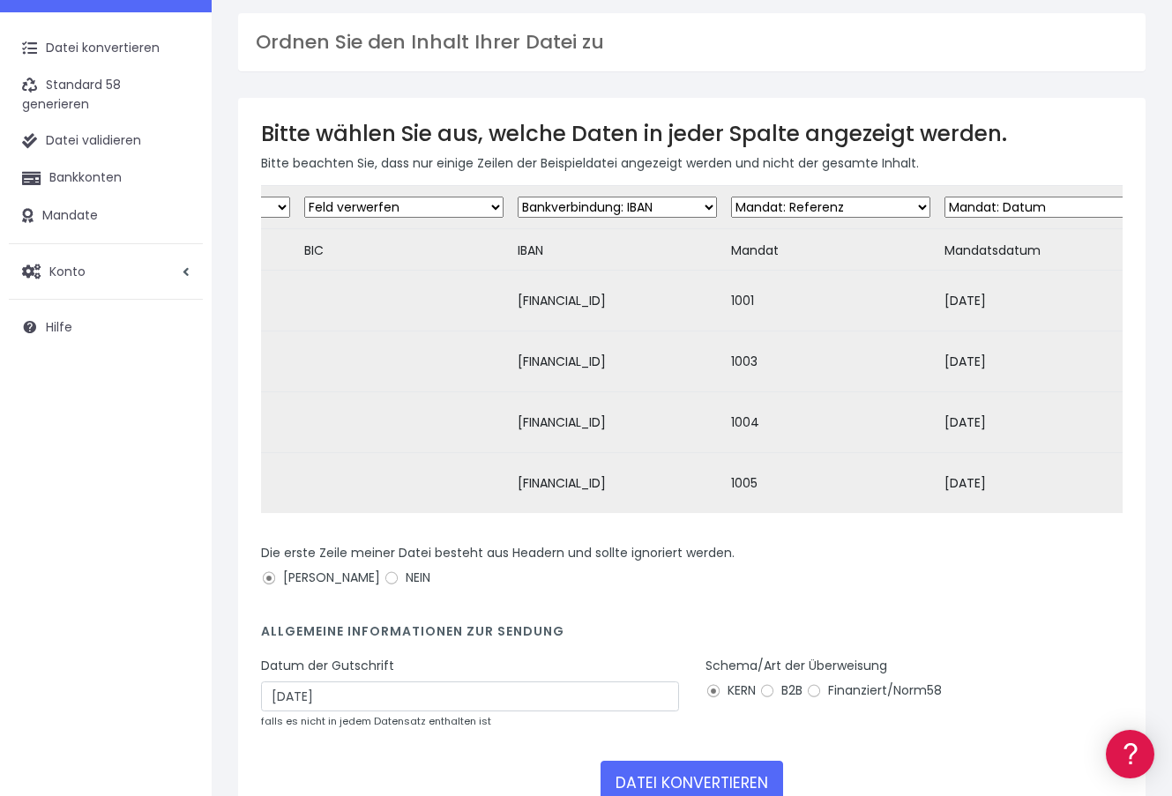
click at [630, 207] on select "Feld verwerfen Kunde: Name Kunde: DNI Kunde: E-Mail Kunde: Adresse Kunde: Refer…" at bounding box center [617, 207] width 199 height 21
click at [518, 197] on select "Feld verwerfen Kunde: Name Kunde: DNI Kunde: E-Mail Kunde: Adresse Kunde: Refer…" at bounding box center [617, 207] width 199 height 21
click at [809, 205] on select "Feld verwerfen Kunde: Name Kunde: DNI Kunde: E-Mail Kunde: Adresse Kunde: Refer…" at bounding box center [830, 207] width 199 height 21
click at [731, 197] on select "Feld verwerfen Kunde: Name Kunde: DNI Kunde: E-Mail Kunde: Adresse Kunde: Refer…" at bounding box center [830, 207] width 199 height 21
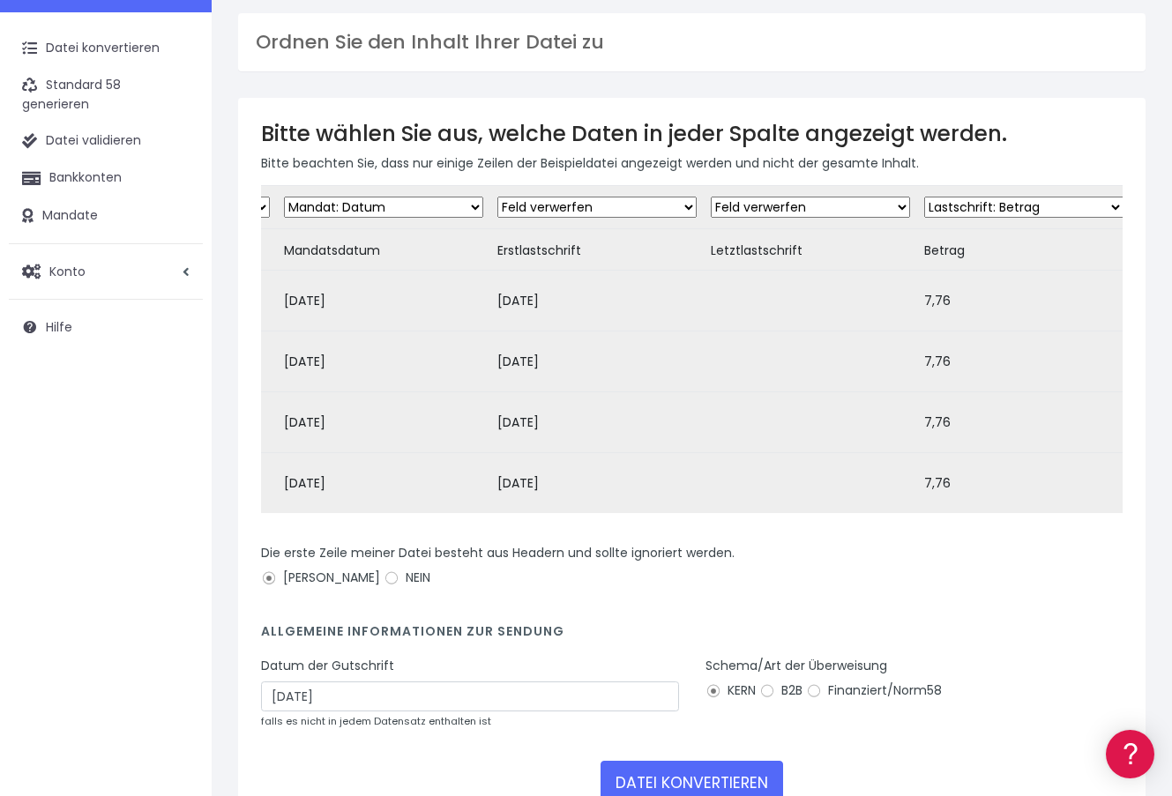
scroll to position [0, 1317]
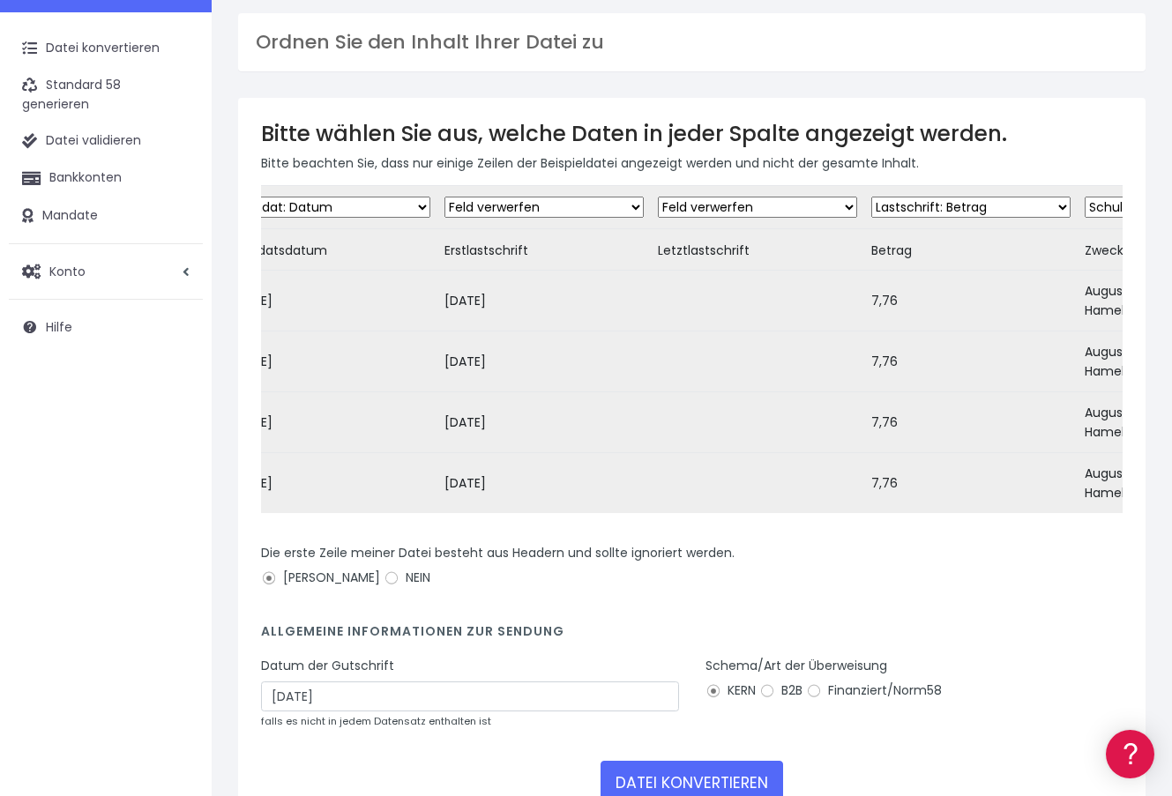
click at [570, 211] on select "Feld verwerfen Kunde: Name Kunde: DNI Kunde: E-Mail Kunde: Adresse Kunde: Refer…" at bounding box center [543, 207] width 199 height 21
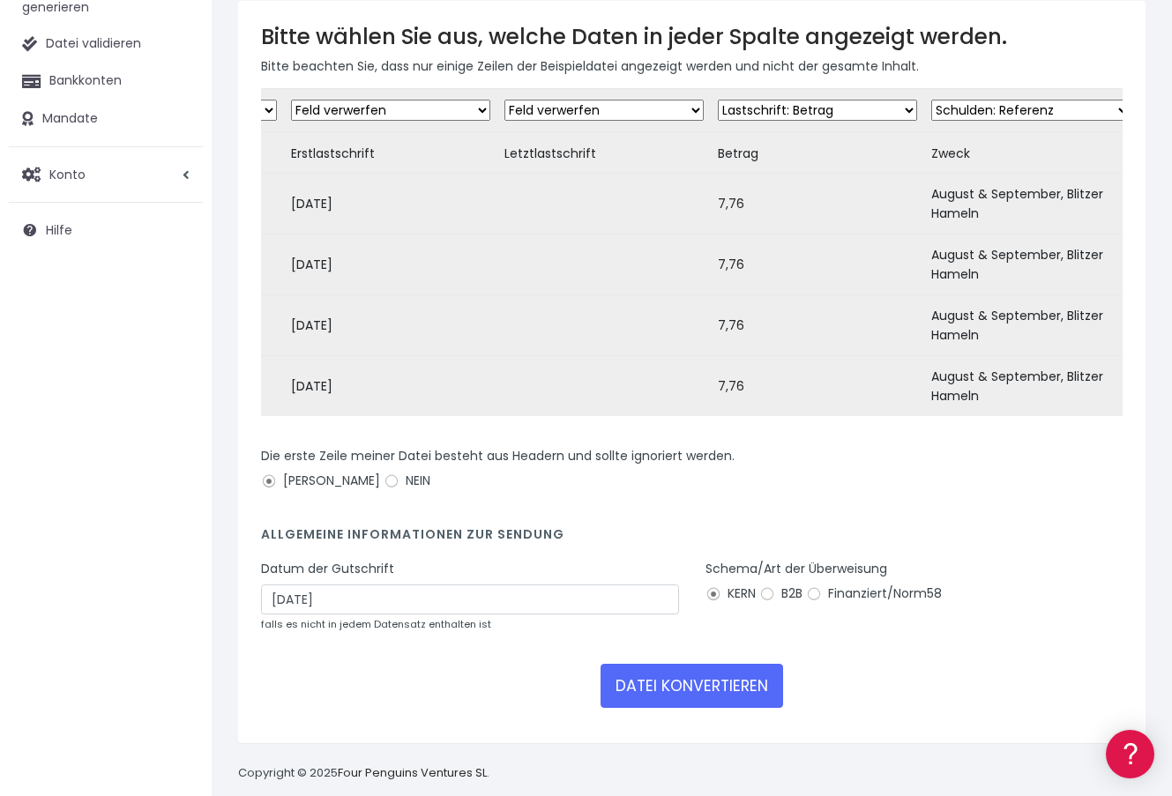
scroll to position [174, 0]
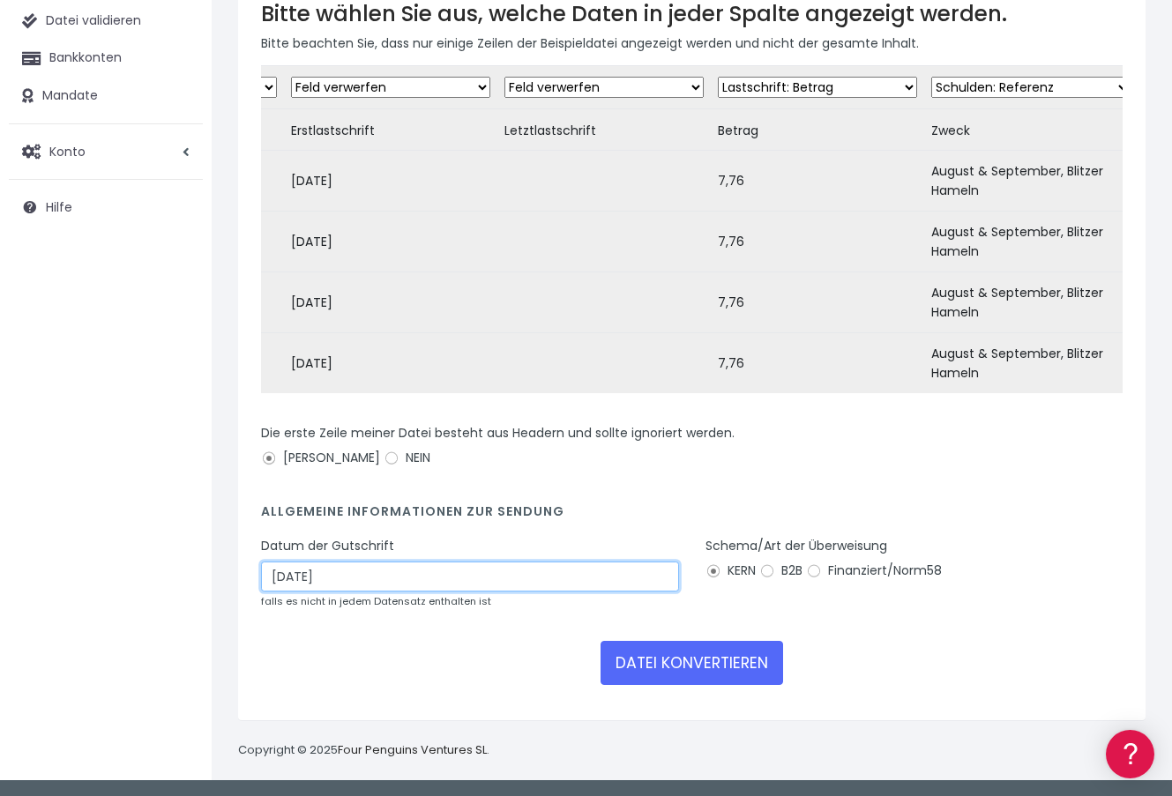
click at [401, 586] on input "31/08/2025" at bounding box center [470, 577] width 418 height 30
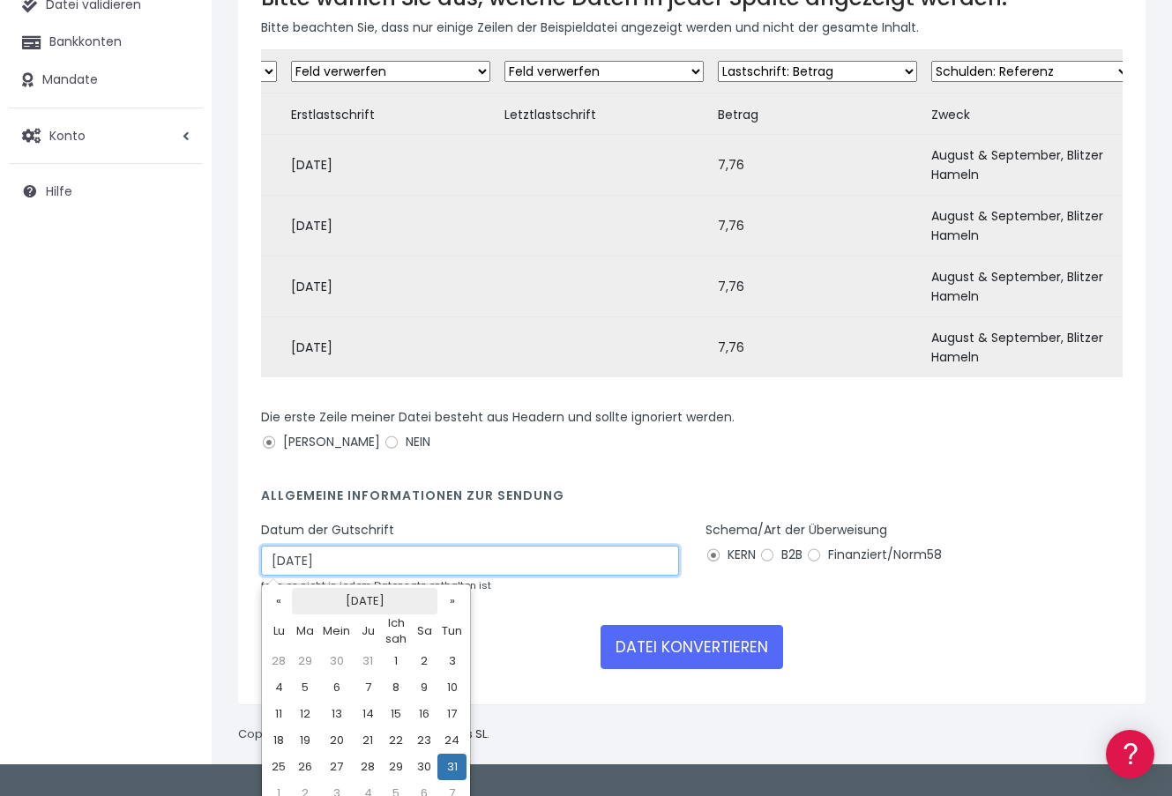
scroll to position [190, 0]
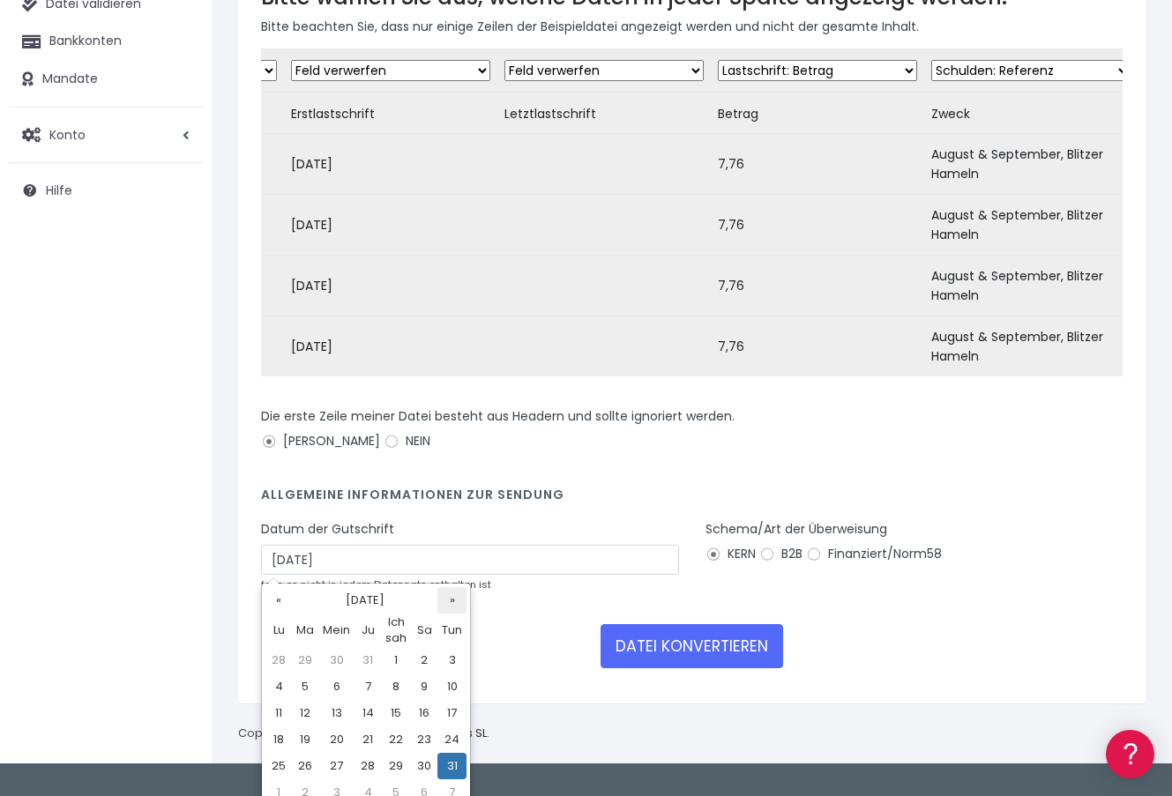
click at [452, 595] on font "»" at bounding box center [452, 600] width 5 height 17
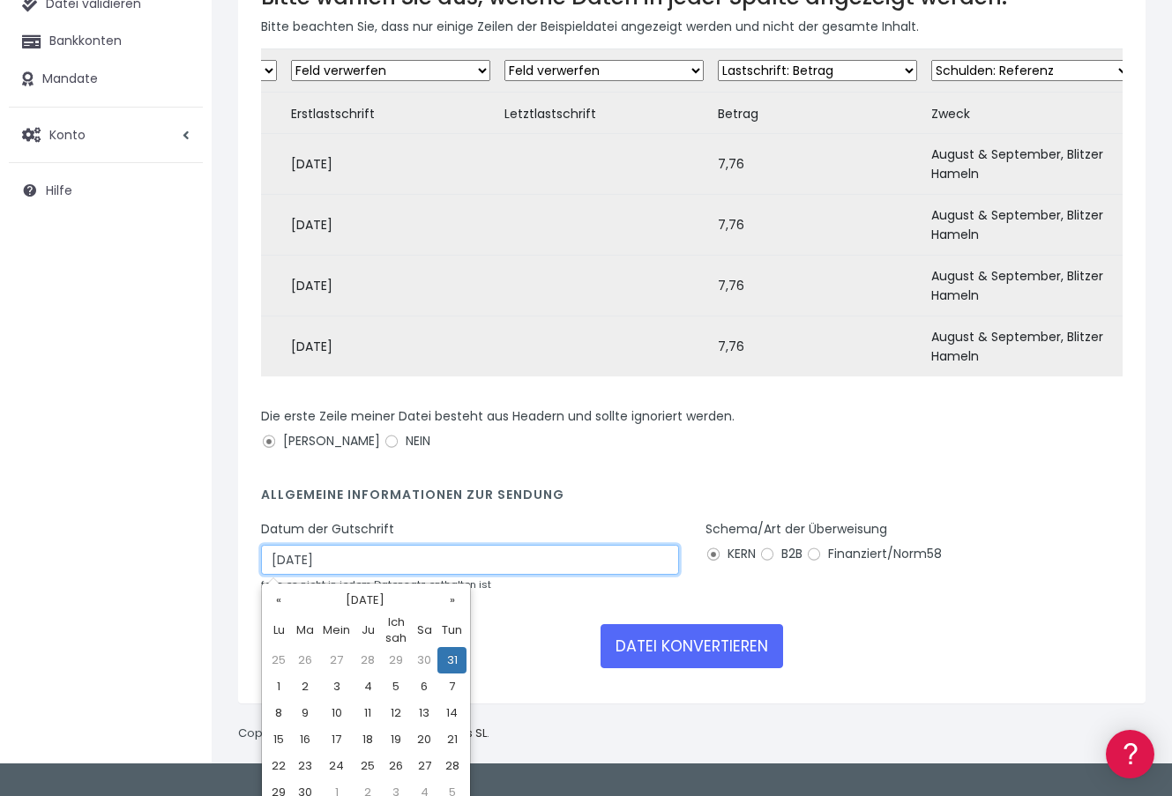
scroll to position [204, 0]
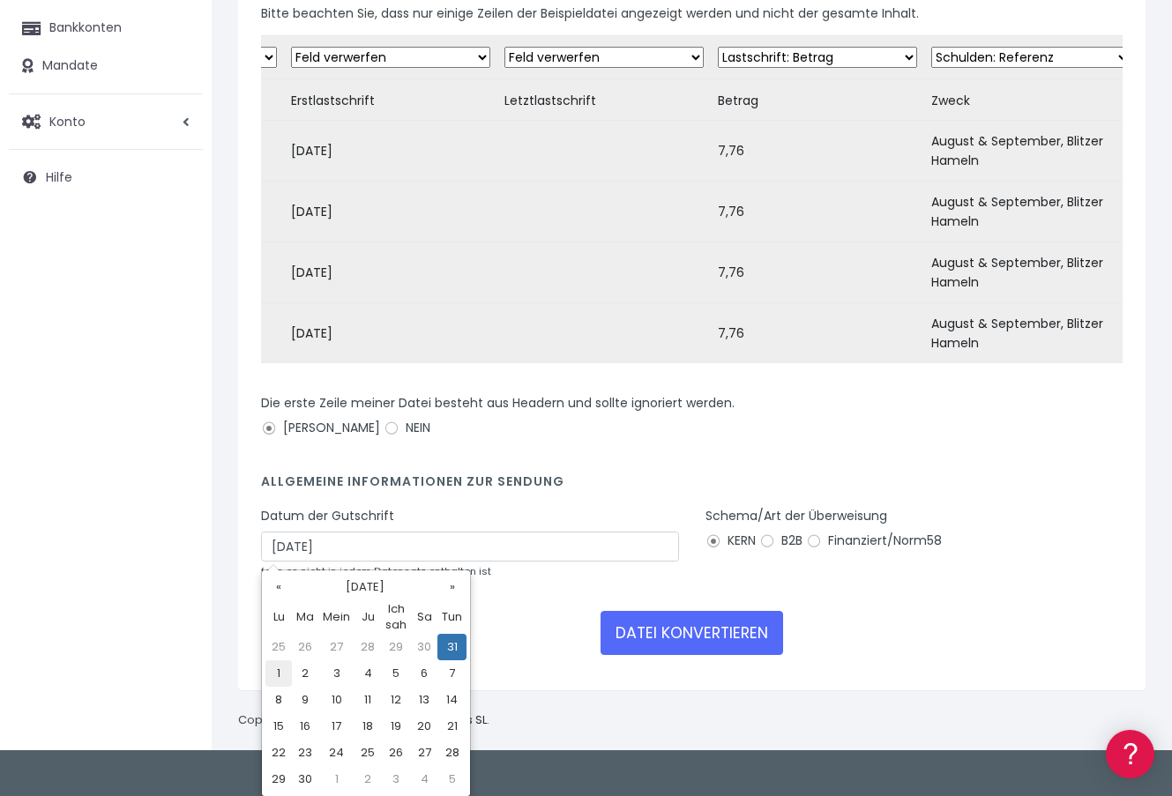
click at [276, 674] on td "1" at bounding box center [278, 673] width 26 height 26
type input "[DATE]"
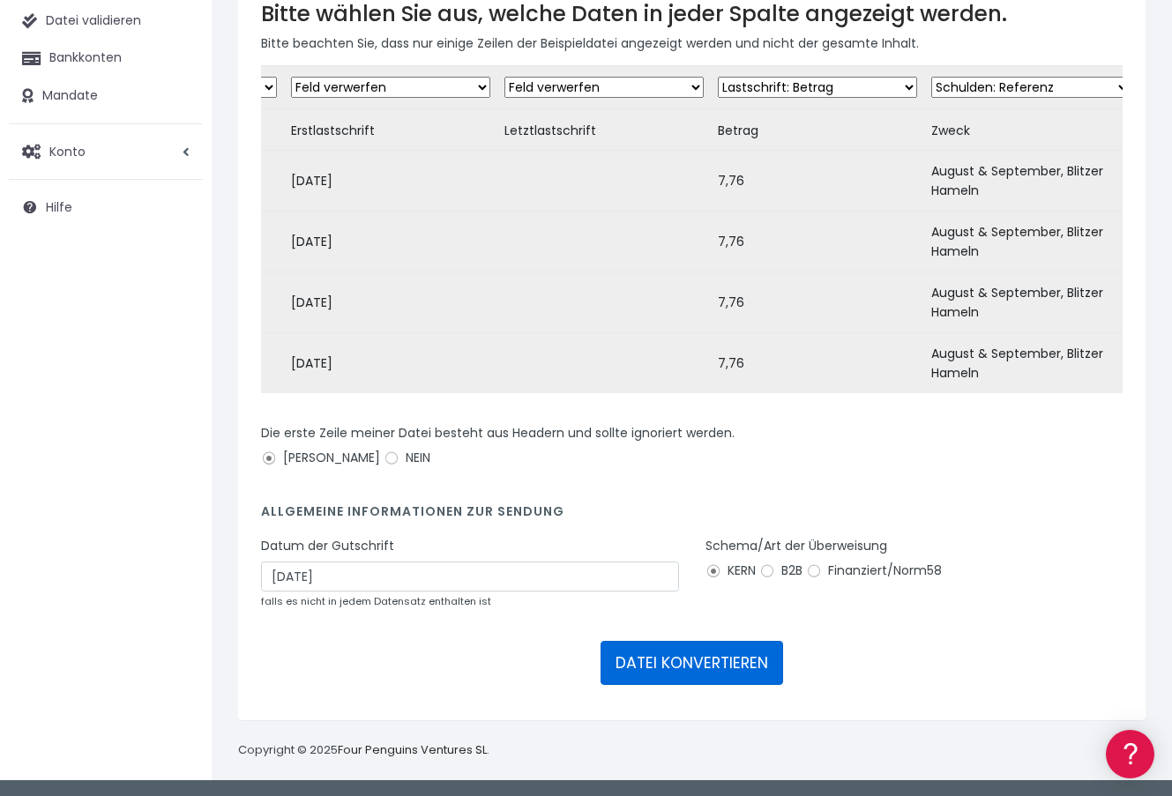
click at [679, 659] on font "DATEI KONVERTIEREN" at bounding box center [691, 663] width 153 height 21
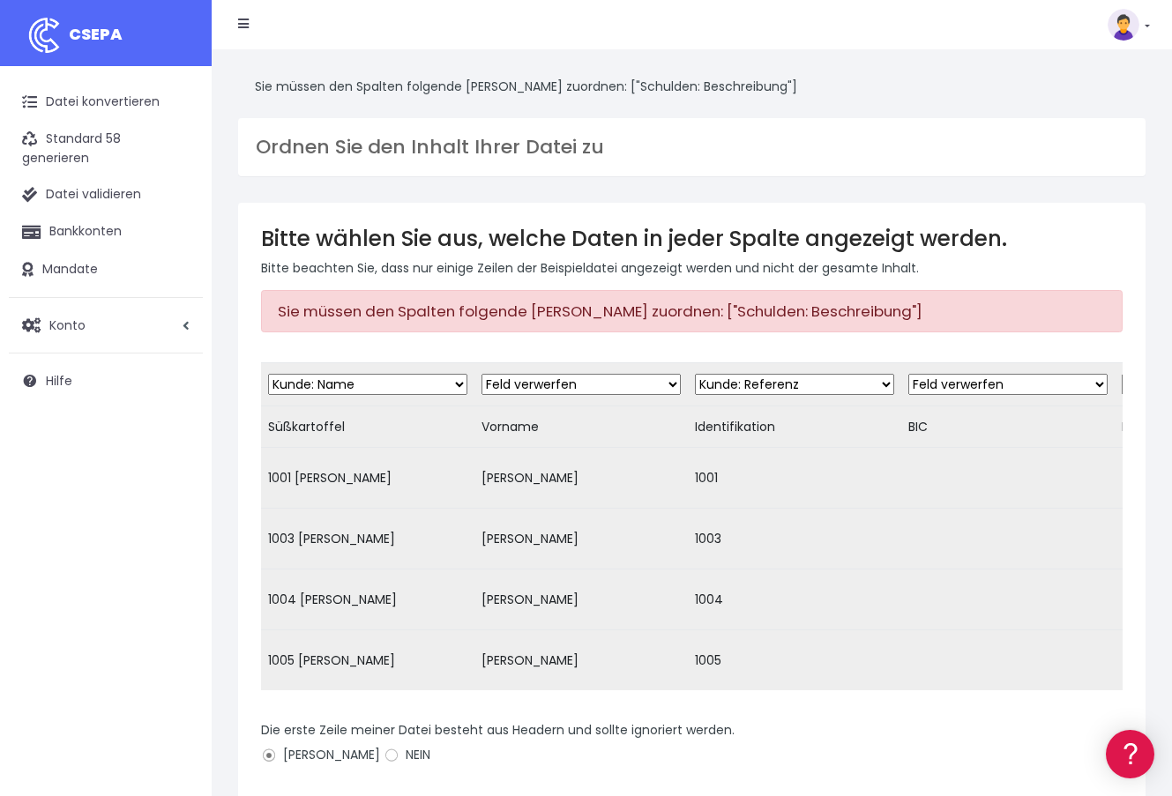
click at [608, 287] on div "Bitte wählen Sie aus, welche Daten in jeder Spalte angezeigt werden. Bitte beac…" at bounding box center [691, 610] width 907 height 814
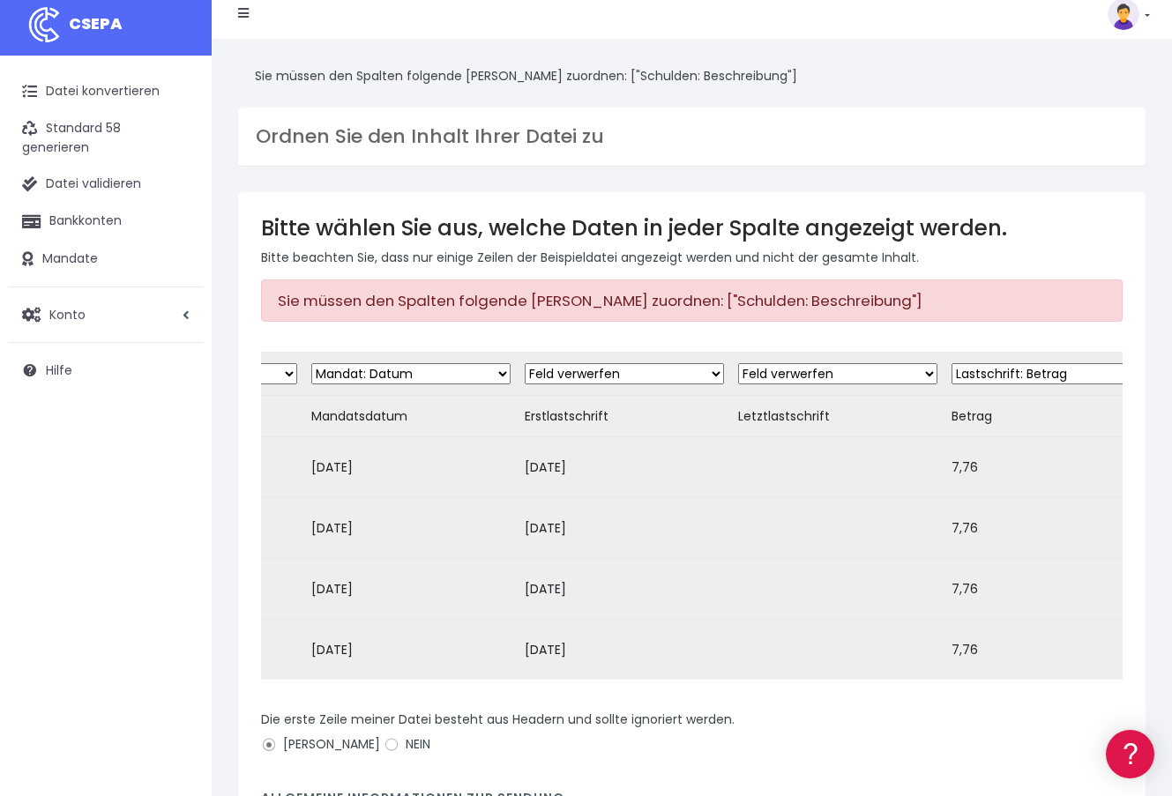
scroll to position [0, 1471]
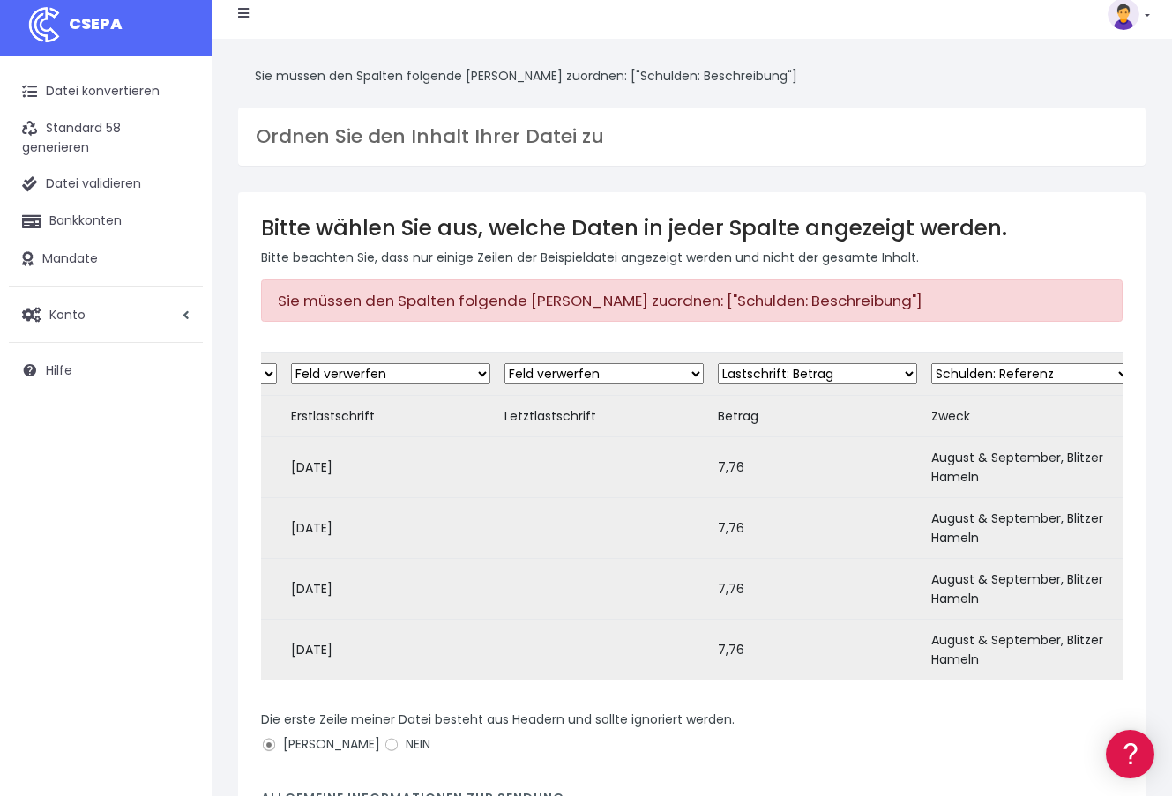
click at [956, 375] on select "Feld verwerfen Kunde: Name Kunde: DNI Kunde: E-Mail Kunde: Adresse Kunde: Refer…" at bounding box center [1030, 373] width 199 height 21
select select "description"
click at [931, 363] on select "Feld verwerfen Kunde: Name Kunde: DNI Kunde: E-Mail Kunde: Adresse Kunde: Refer…" at bounding box center [1030, 373] width 199 height 21
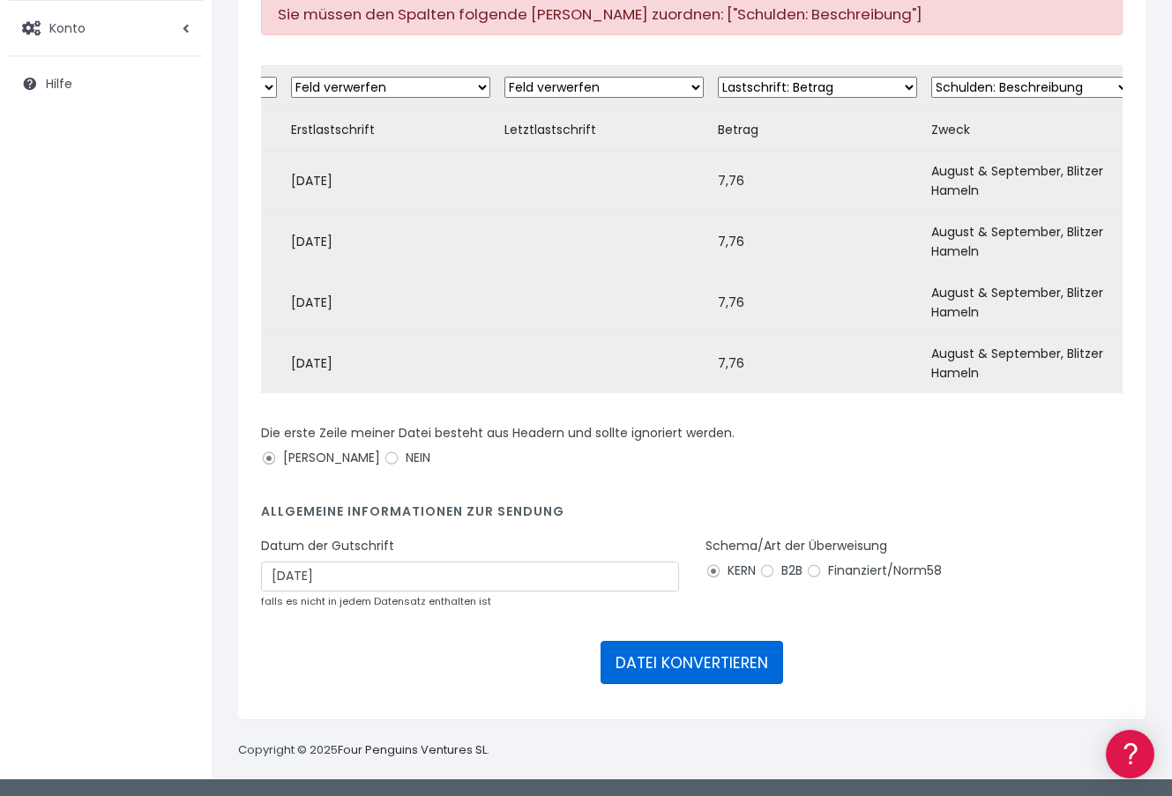
click at [711, 656] on font "DATEI KONVERTIEREN" at bounding box center [691, 663] width 153 height 21
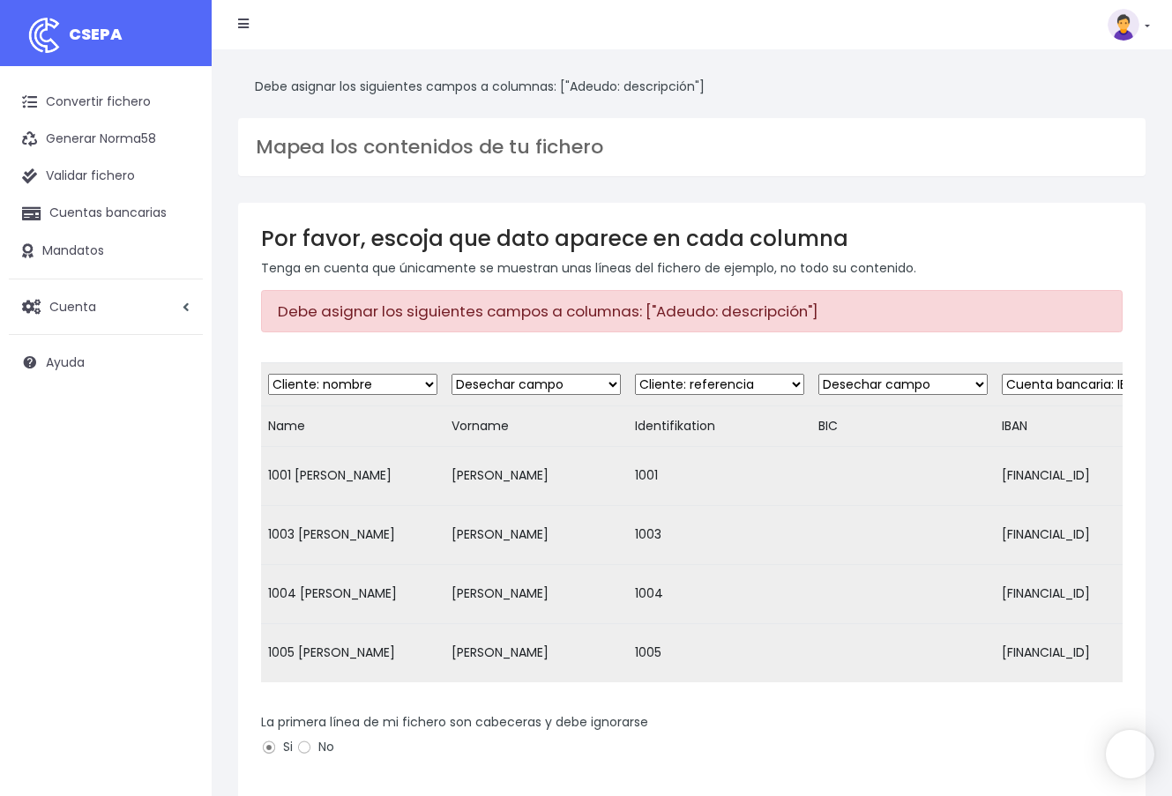
select select "description"
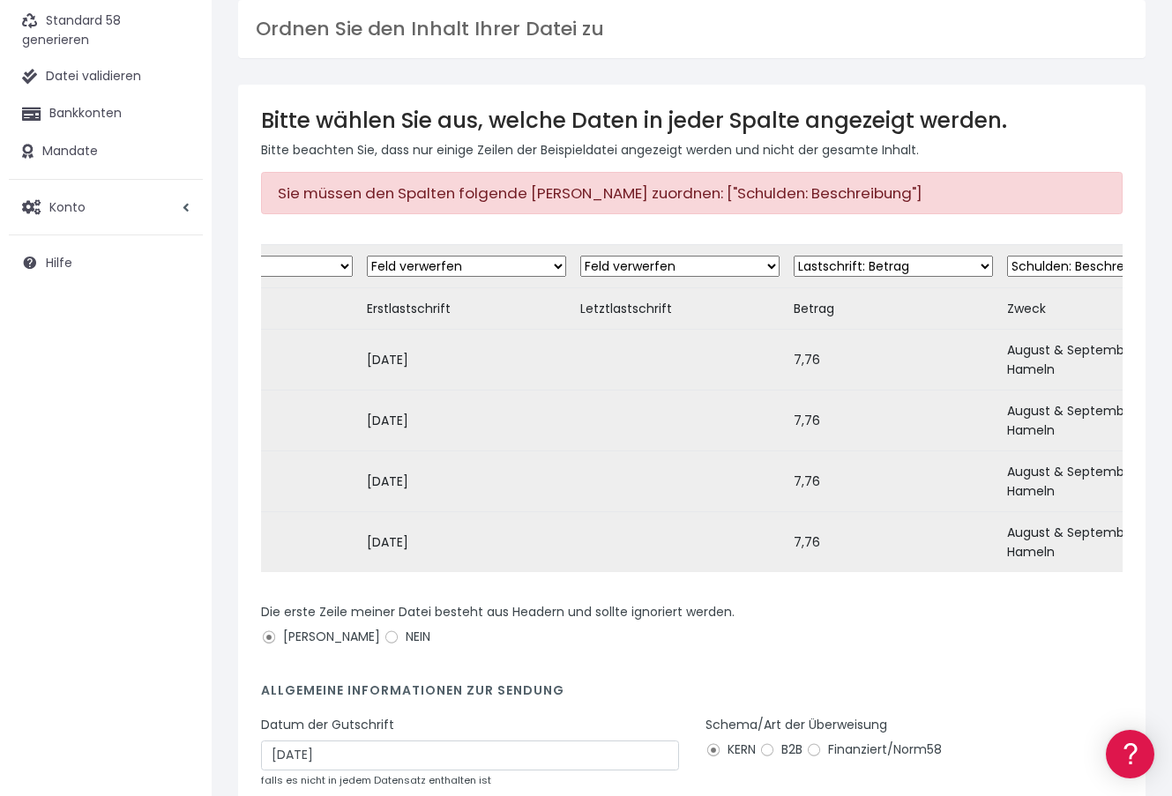
scroll to position [0, 1471]
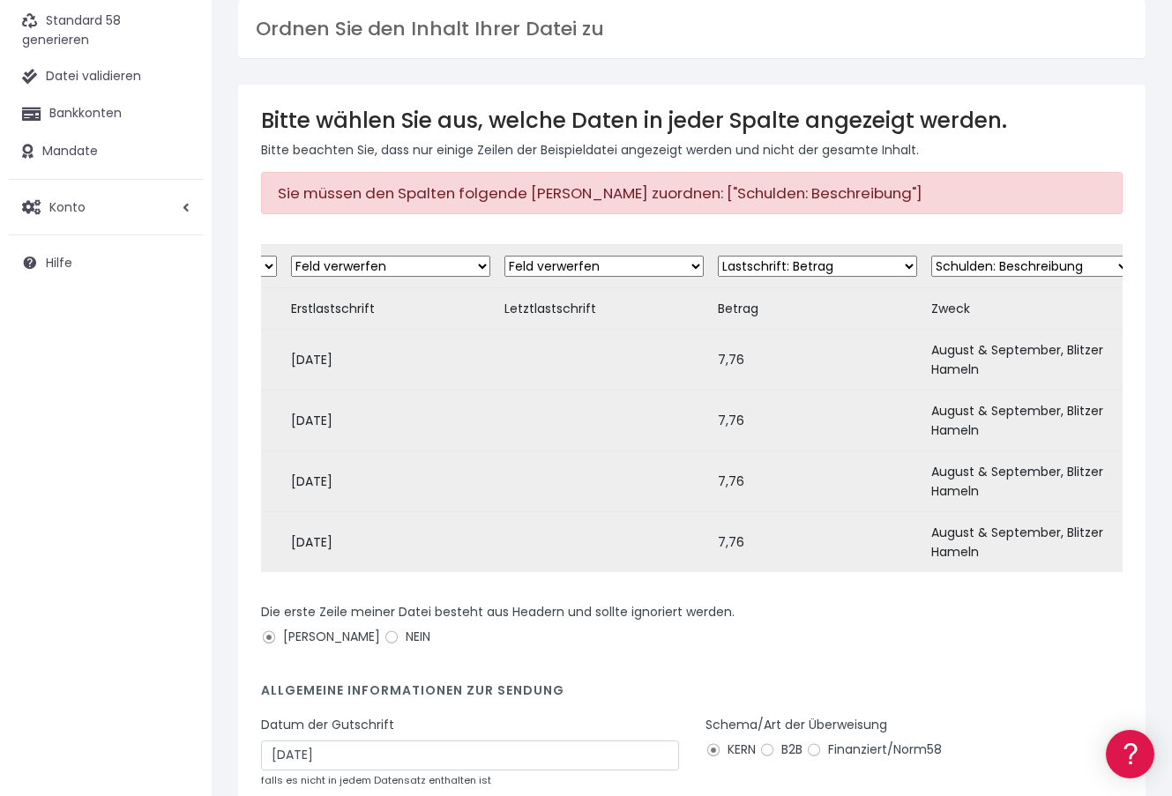
click at [996, 257] on select "Feld verwerfen Kunde: Name Kunde: DNI Kunde: E-Mail Kunde: Adresse Kunde: Refer…" at bounding box center [1030, 266] width 199 height 21
click at [931, 256] on select "Feld verwerfen Kunde: Name Kunde: DNI Kunde: E-Mail Kunde: Adresse Kunde: Refer…" at bounding box center [1030, 266] width 199 height 21
click at [823, 265] on select "Feld verwerfen Kunde: Name Kunde: DNI Kunde: E-Mail Kunde: Adresse Kunde: Refer…" at bounding box center [817, 266] width 199 height 21
click at [718, 256] on select "Feld verwerfen Kunde: Name Kunde: DNI Kunde: E-Mail Kunde: Adresse Kunde: Refer…" at bounding box center [817, 266] width 199 height 21
click at [786, 271] on select "Feld verwerfen Kunde: Name Kunde: DNI Kunde: E-Mail Kunde: Adresse Kunde: Refer…" at bounding box center [817, 266] width 199 height 21
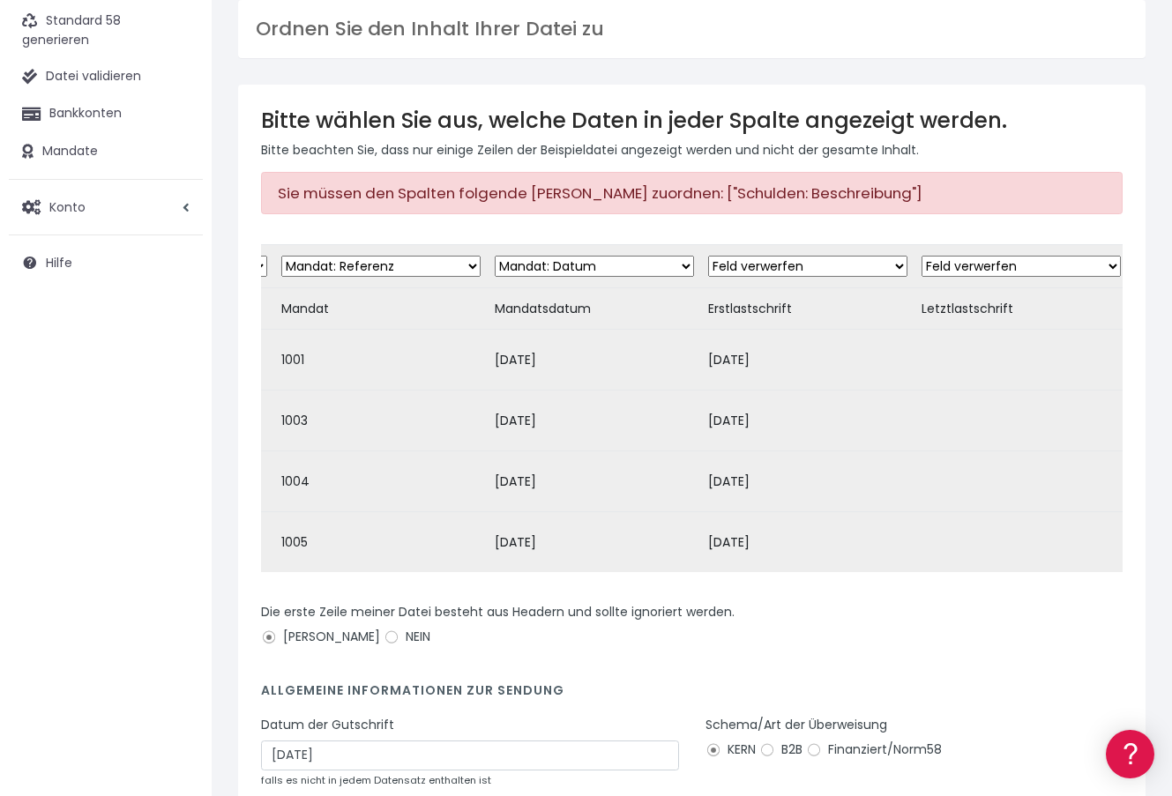
scroll to position [0, 1022]
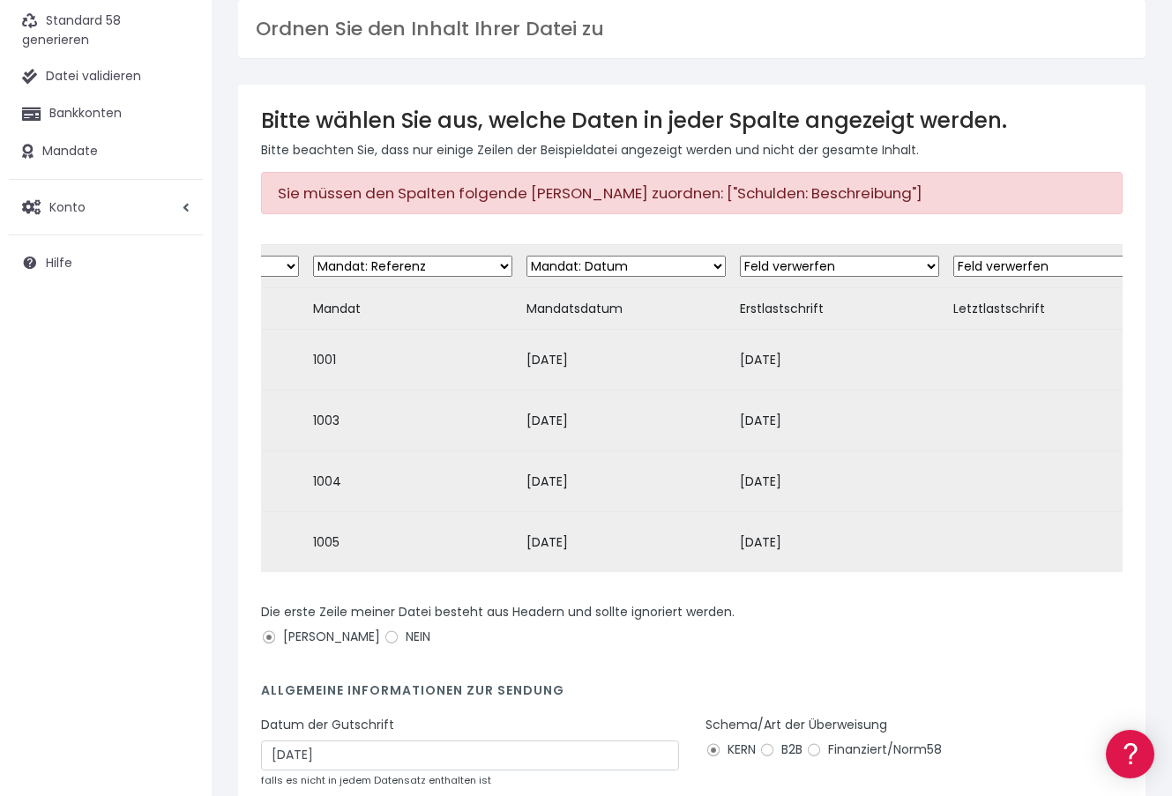
click at [635, 269] on select "Feld verwerfen Kunde: Name Kunde: DNI Kunde: E-Mail Kunde: Adresse Kunde: Refer…" at bounding box center [625, 266] width 199 height 21
click at [526, 256] on select "Feld verwerfen Kunde: Name Kunde: DNI Kunde: E-Mail Kunde: Adresse Kunde: Refer…" at bounding box center [625, 266] width 199 height 21
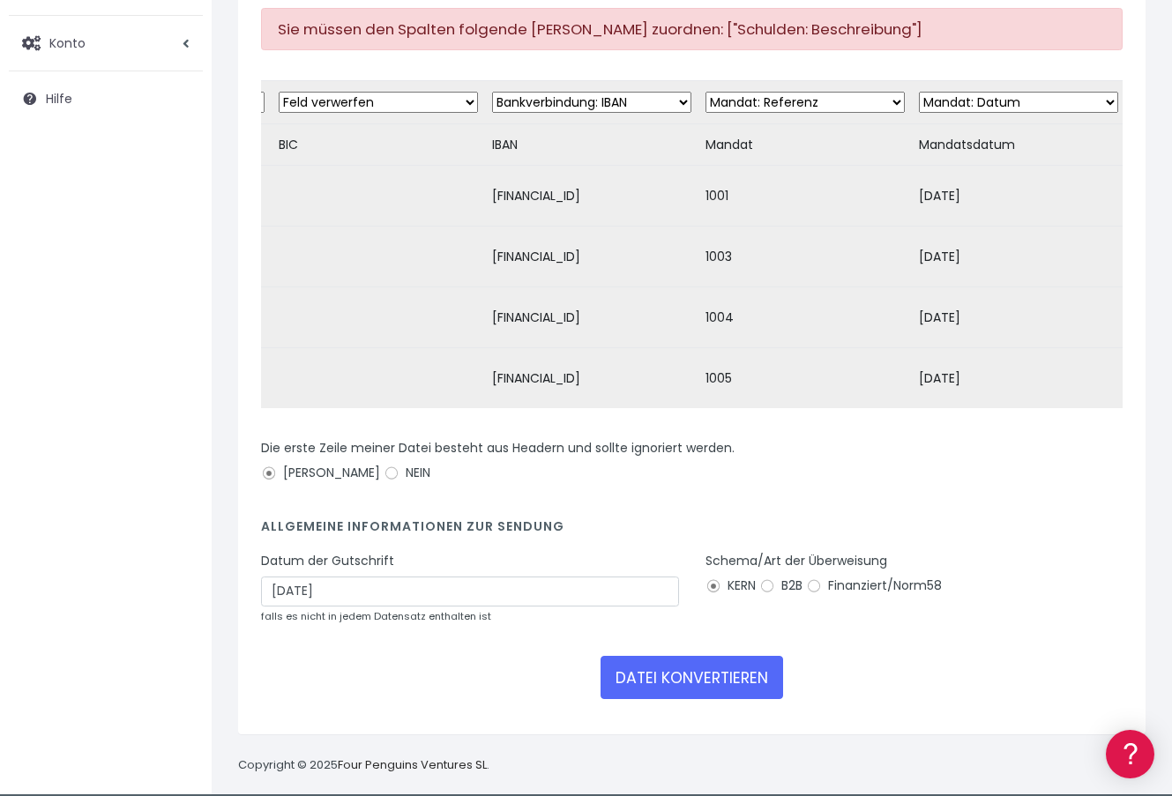
scroll to position [297, 0]
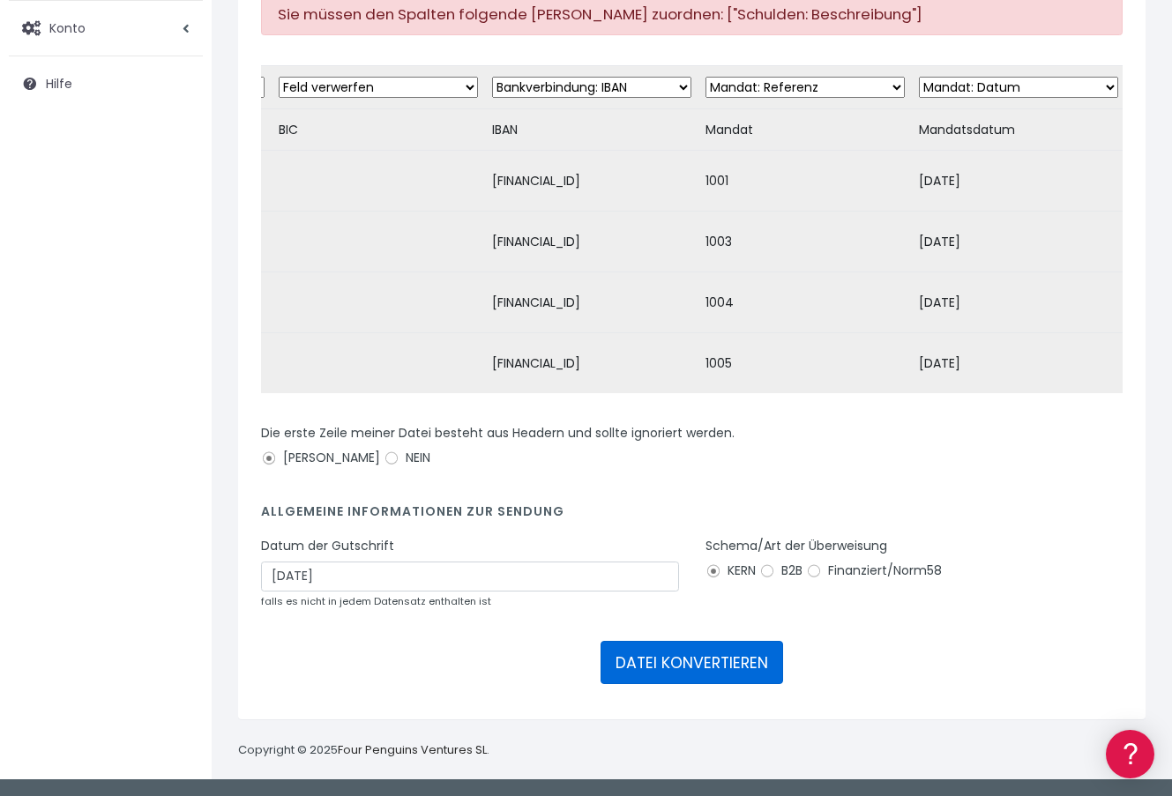
click at [685, 667] on font "DATEI KONVERTIEREN" at bounding box center [691, 663] width 153 height 21
